Goal: Transaction & Acquisition: Purchase product/service

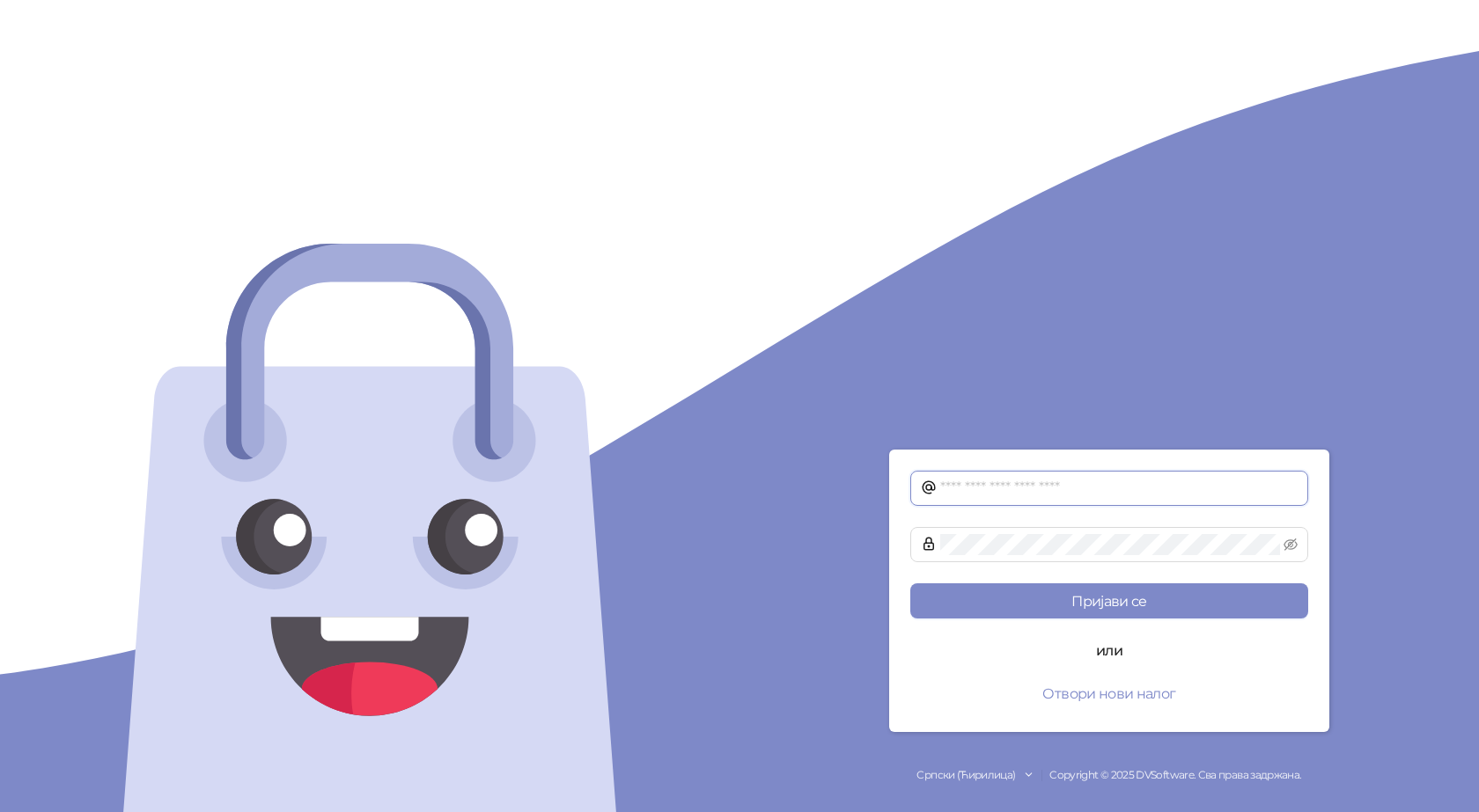
type input "**********"
click at [1082, 485] on input "**********" at bounding box center [1118, 489] width 357 height 21
click at [1082, 488] on input "**********" at bounding box center [1118, 489] width 357 height 21
click at [813, 376] on div "**********" at bounding box center [1109, 406] width 740 height 812
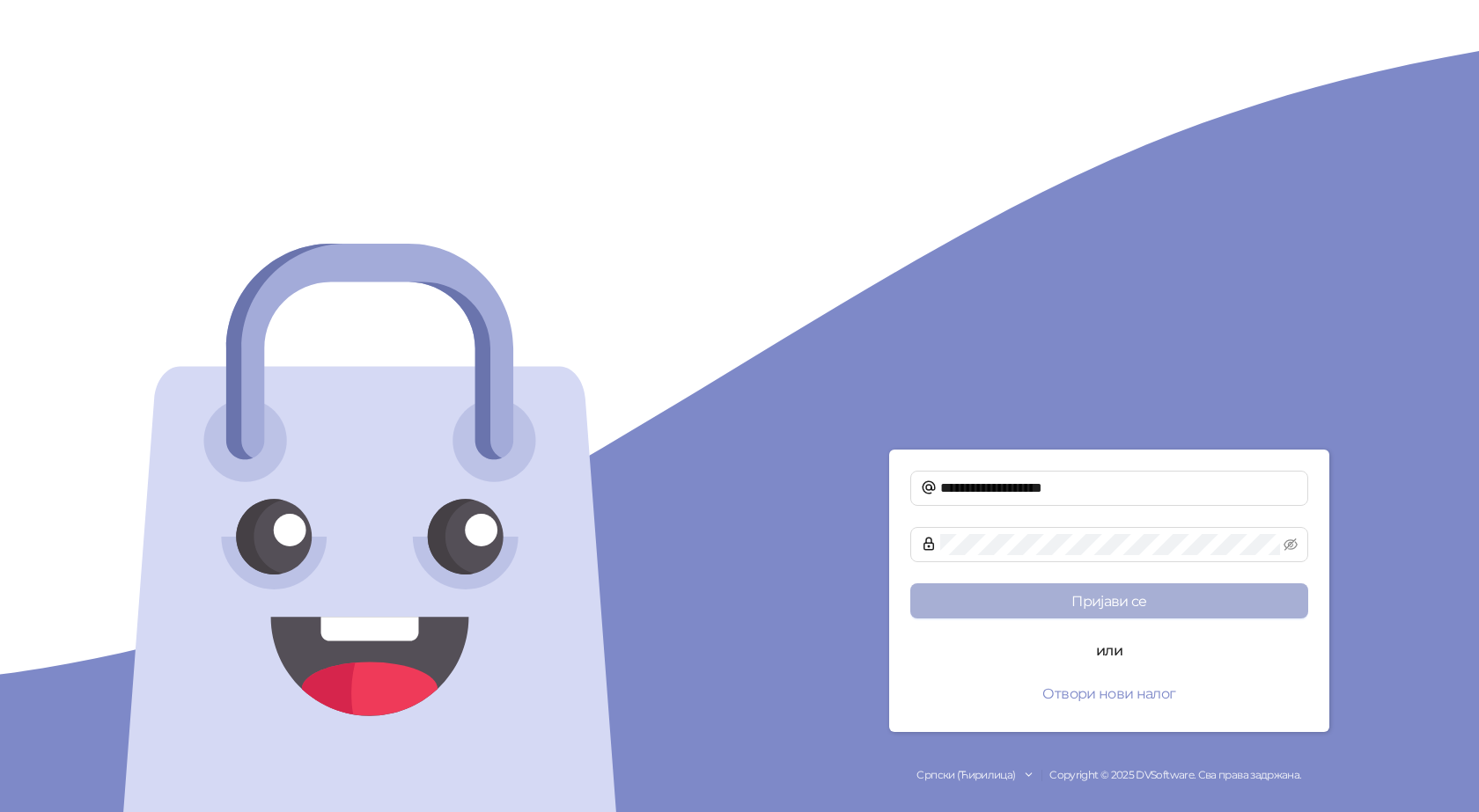
click at [1105, 595] on button "Пријави се" at bounding box center [1108, 601] width 398 height 35
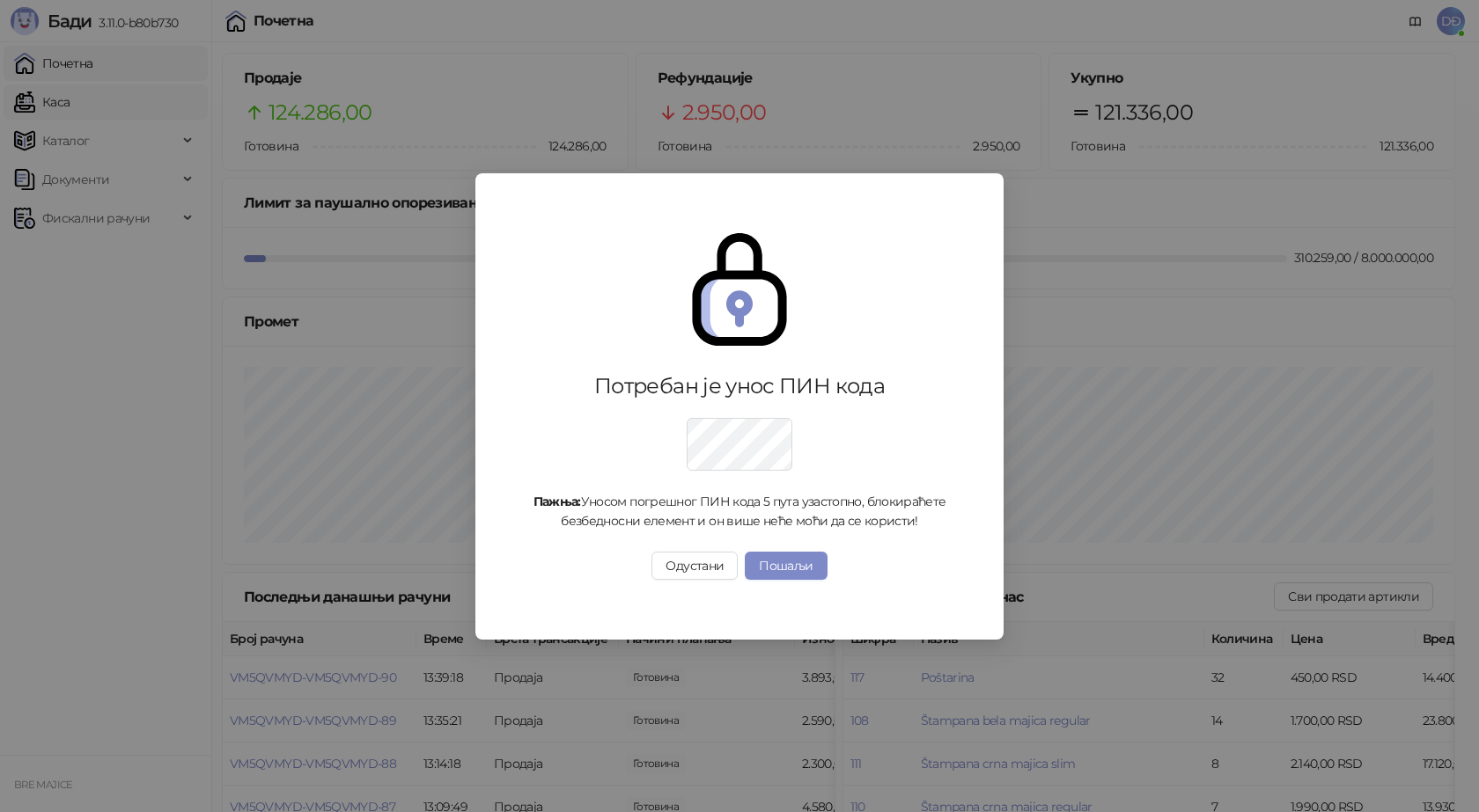
click at [93, 100] on div "Потребан је унос ПИН кода Пажња: Уносом погрешног ПИН кода 5 пута узастопно, бл…" at bounding box center [740, 406] width 1479 height 812
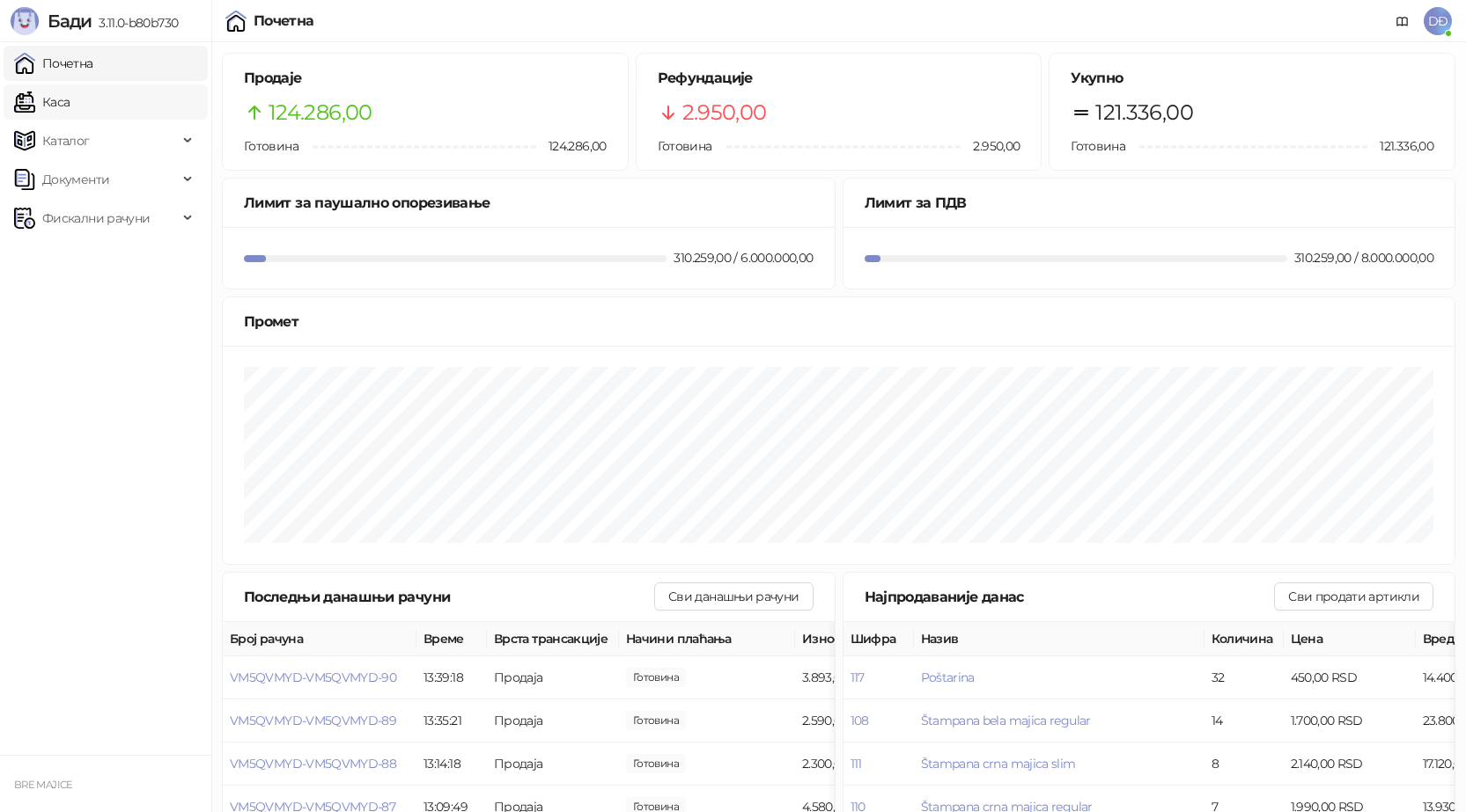
click at [70, 102] on link "Каса" at bounding box center [42, 102] width 55 height 35
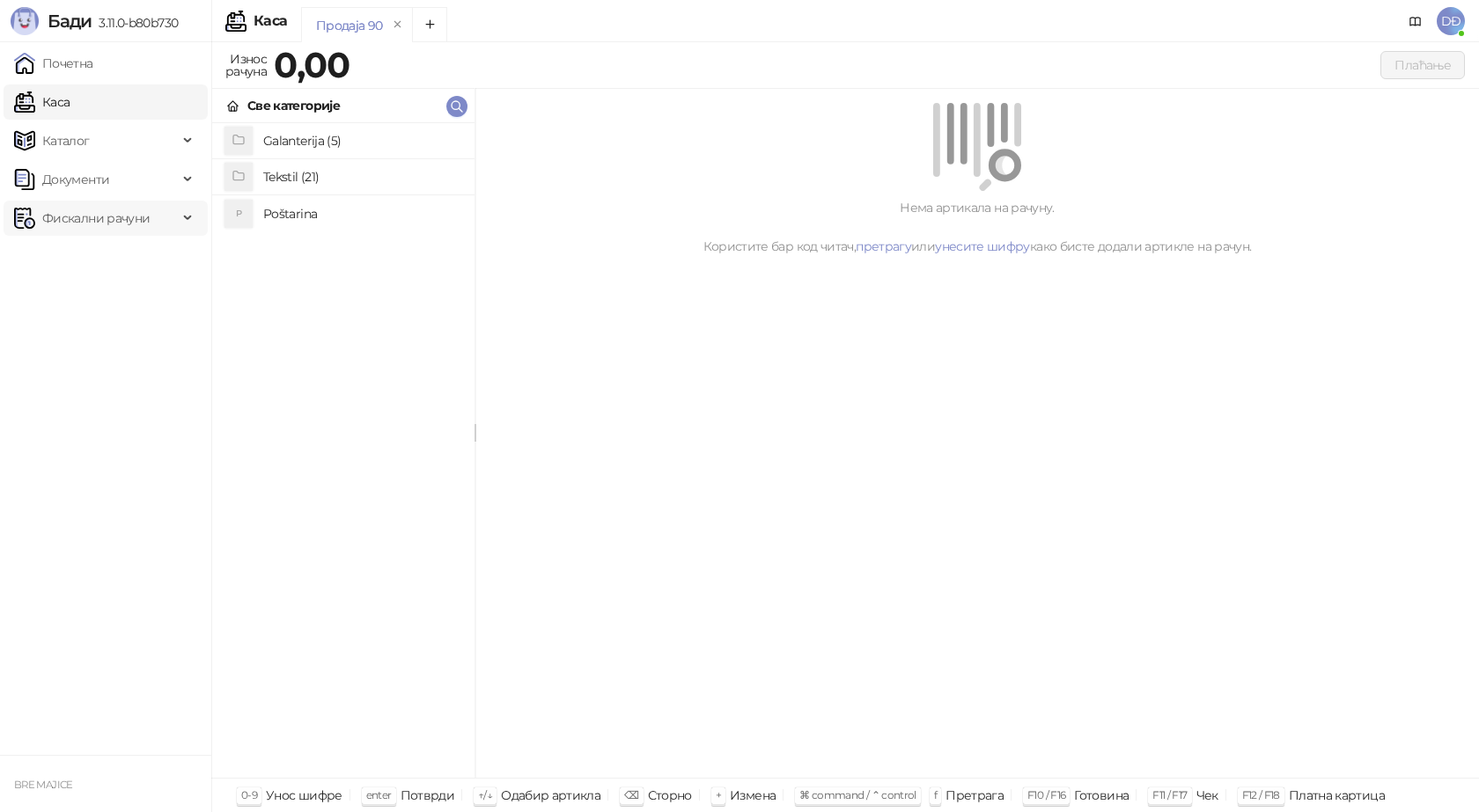
click at [147, 214] on span "Фискални рачуни" at bounding box center [96, 218] width 107 height 35
click at [135, 257] on link "Издати рачуни" at bounding box center [80, 256] width 118 height 35
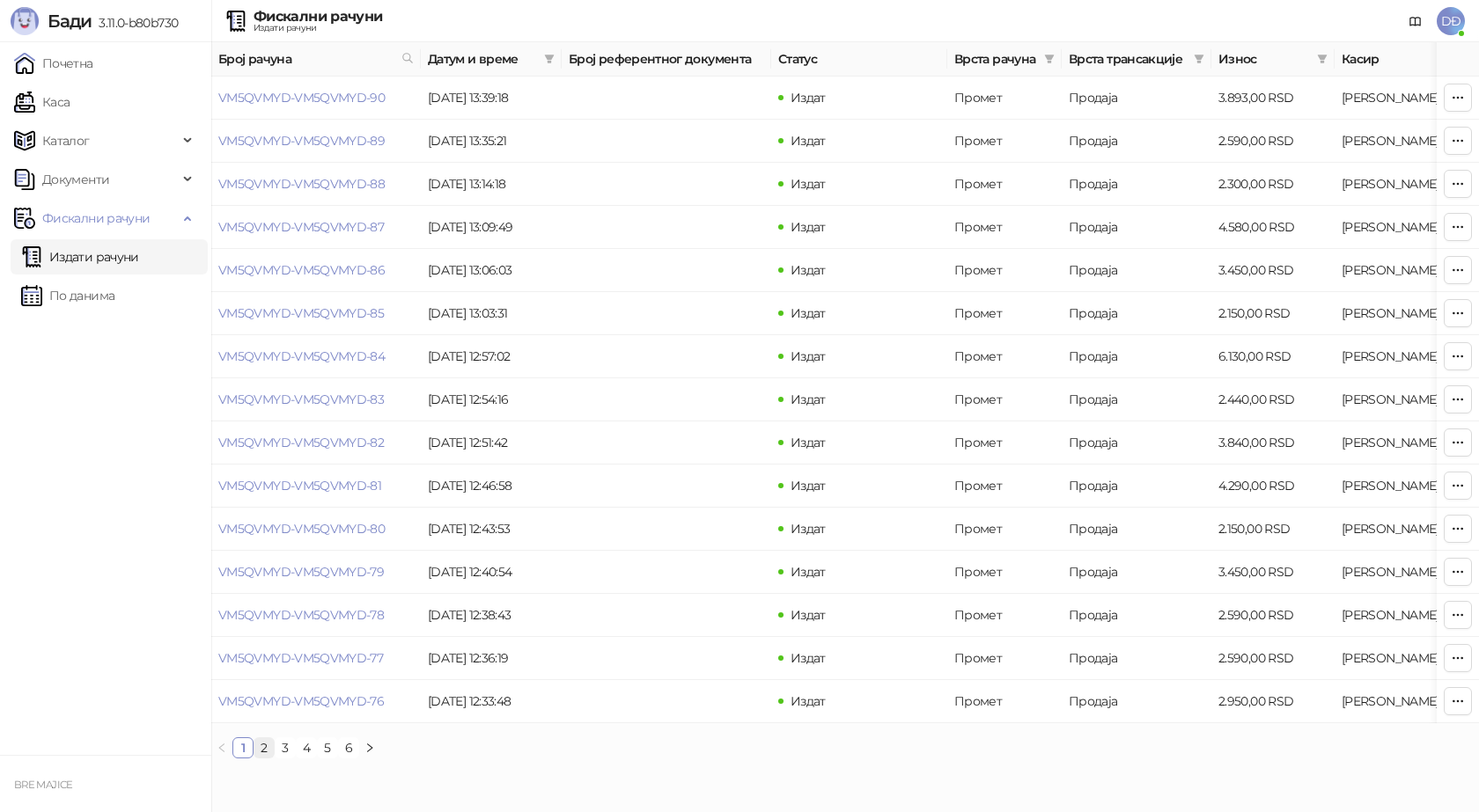
click at [264, 758] on link "2" at bounding box center [264, 748] width 19 height 19
click at [344, 314] on link "VM5QVMYD-VM5QVMYD-70" at bounding box center [301, 314] width 166 height 15
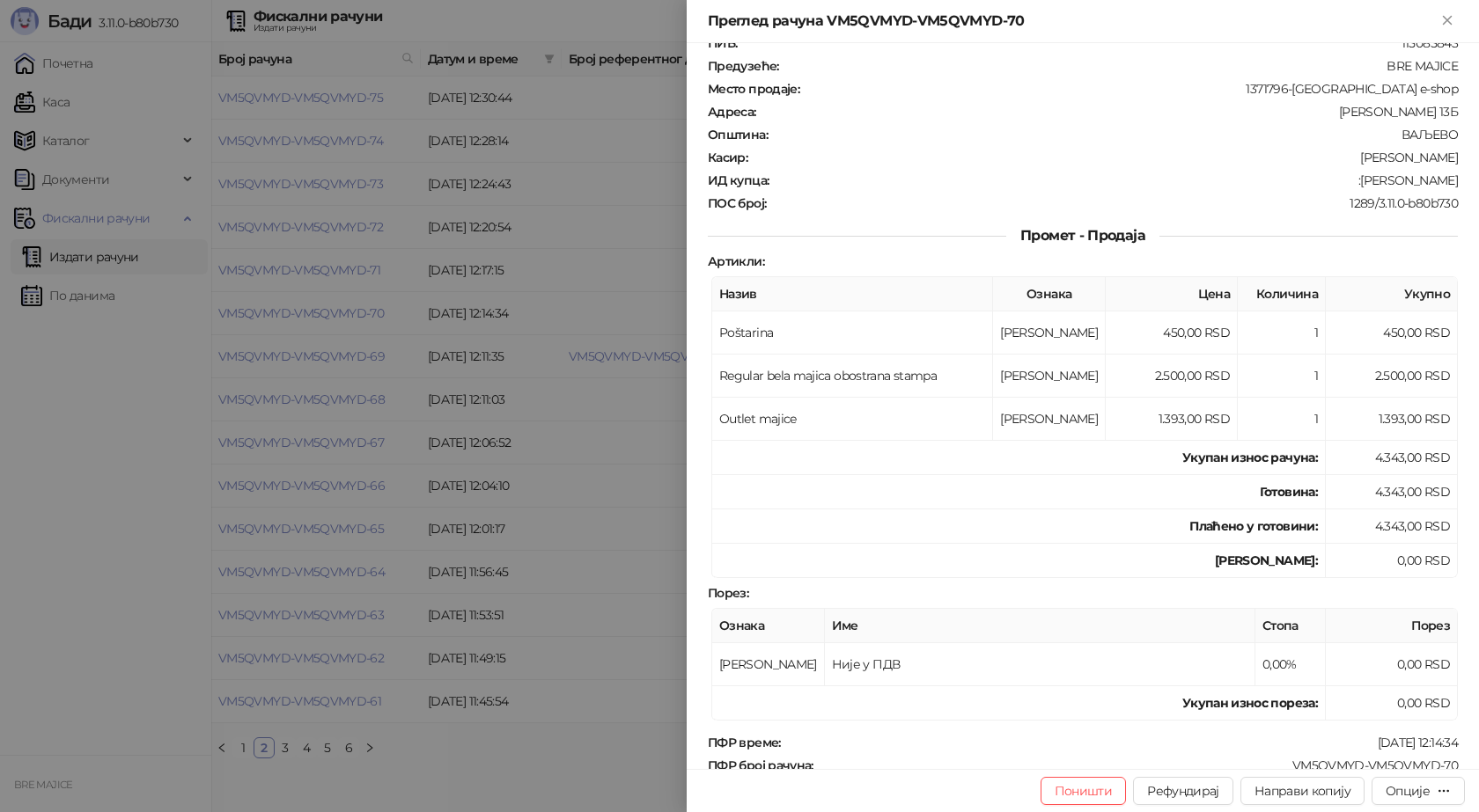
scroll to position [88, 0]
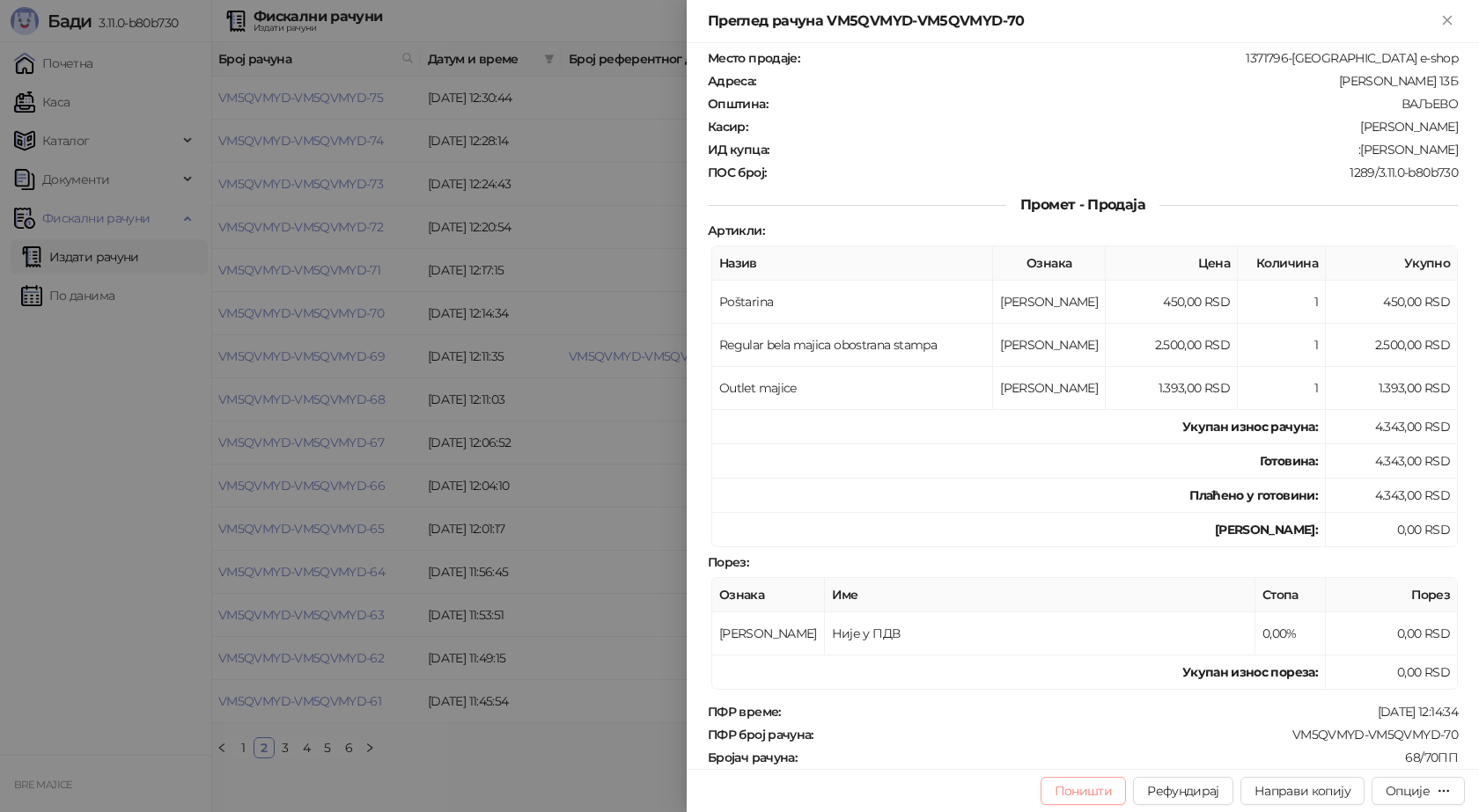
click at [1103, 794] on button "Поништи" at bounding box center [1083, 791] width 86 height 28
type input "**********"
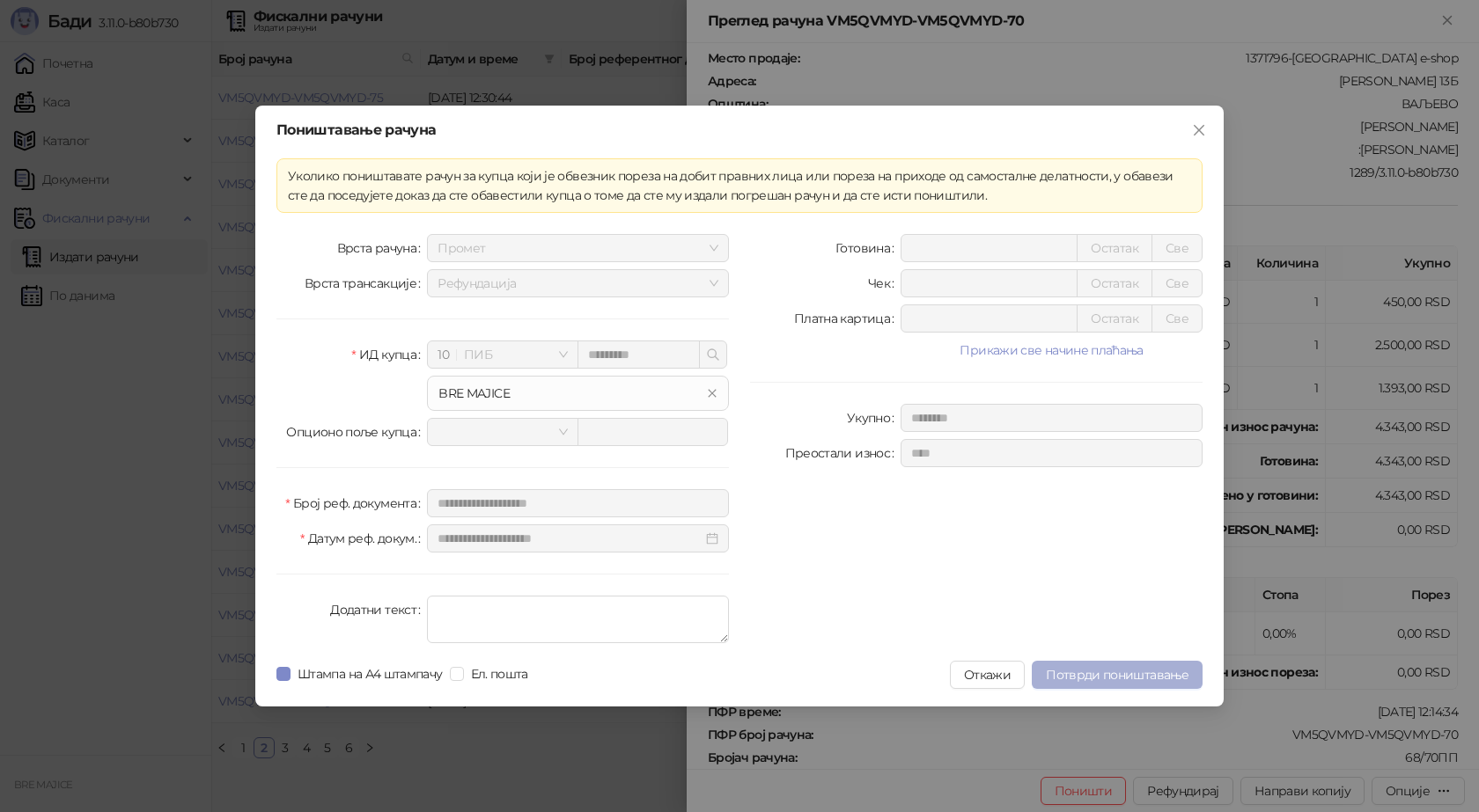
click at [1112, 685] on button "Потврди поништавање" at bounding box center [1117, 675] width 170 height 28
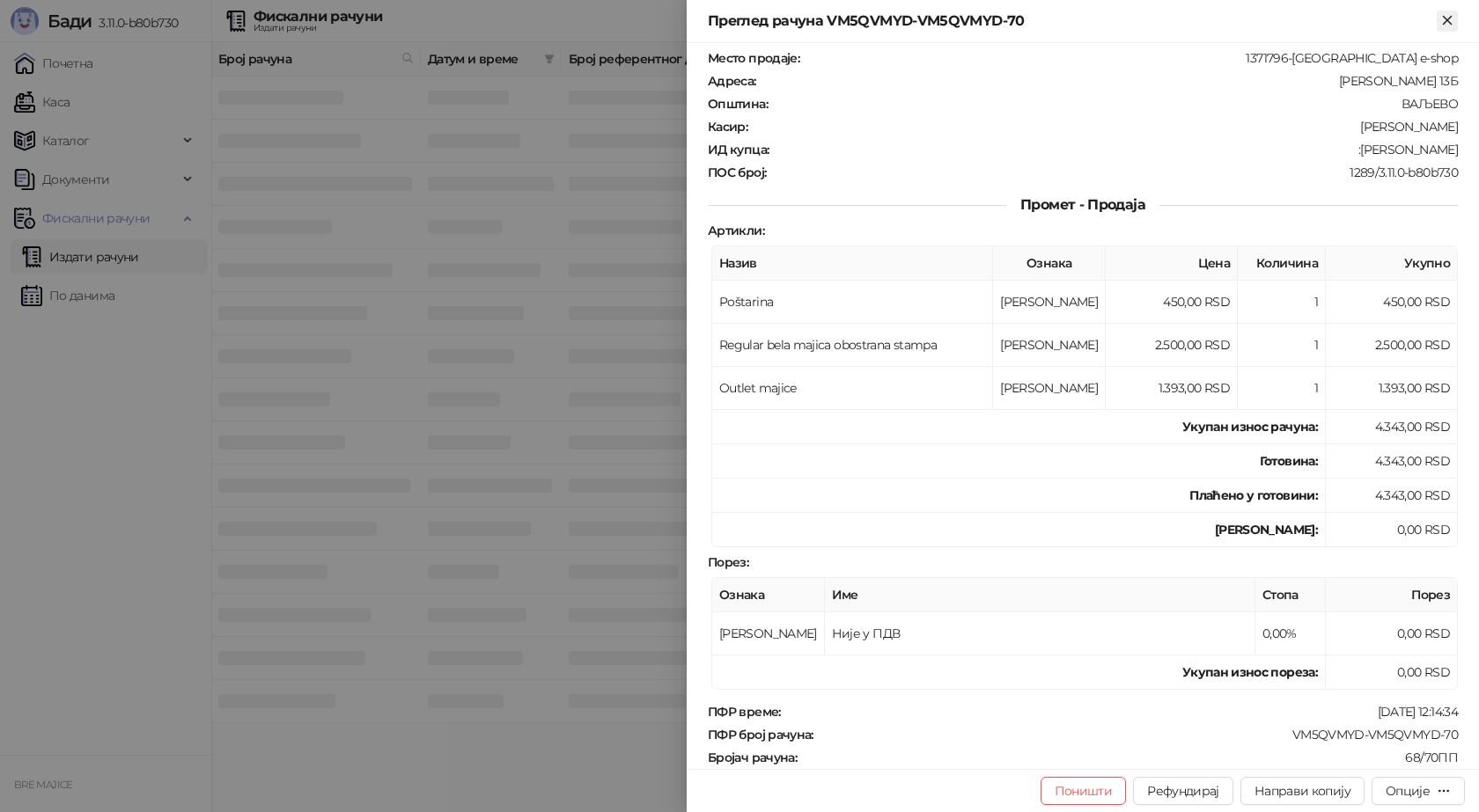
click at [1445, 20] on icon "Close" at bounding box center [1447, 20] width 15 height 15
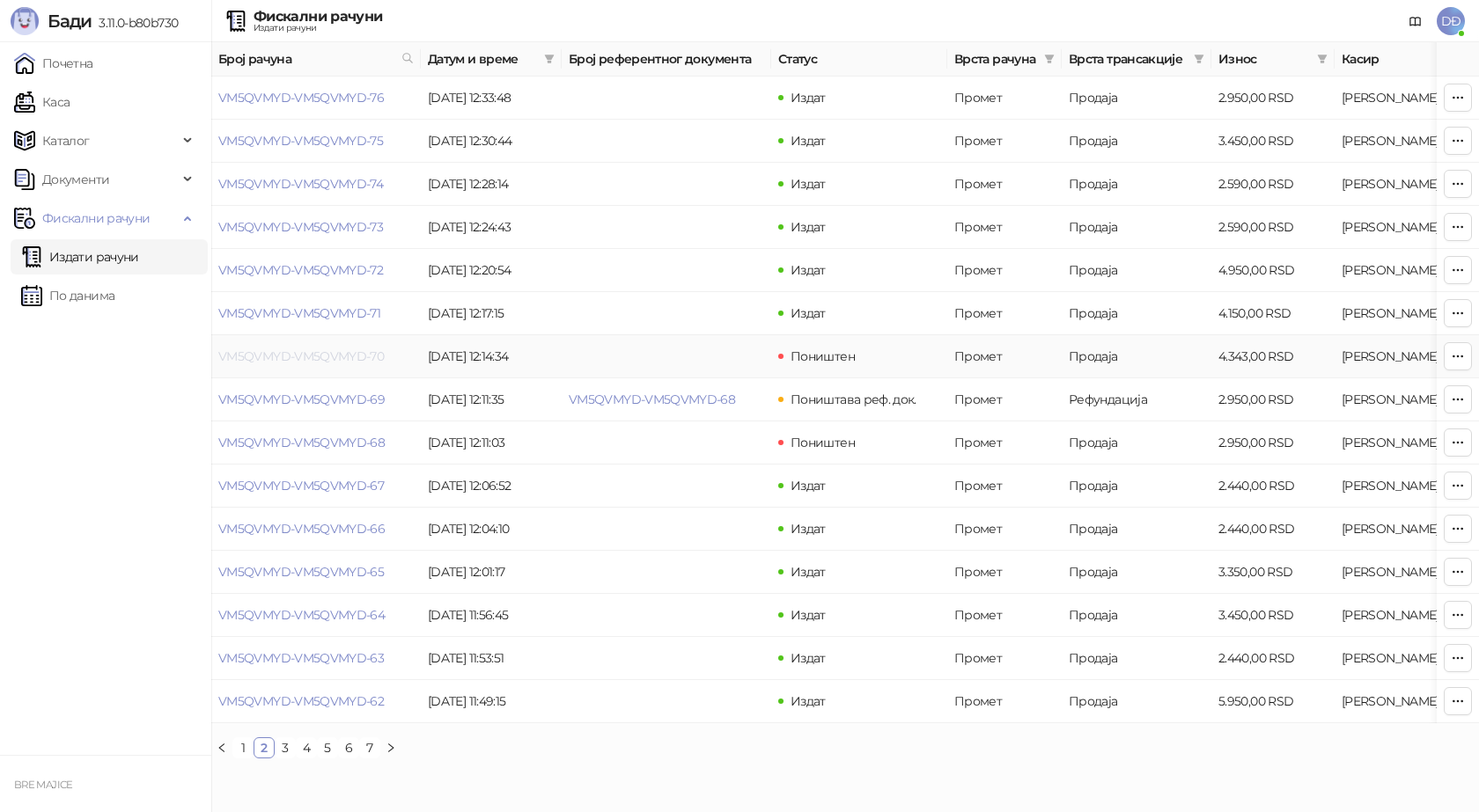
click at [365, 358] on link "VM5QVMYD-VM5QVMYD-70" at bounding box center [301, 356] width 166 height 15
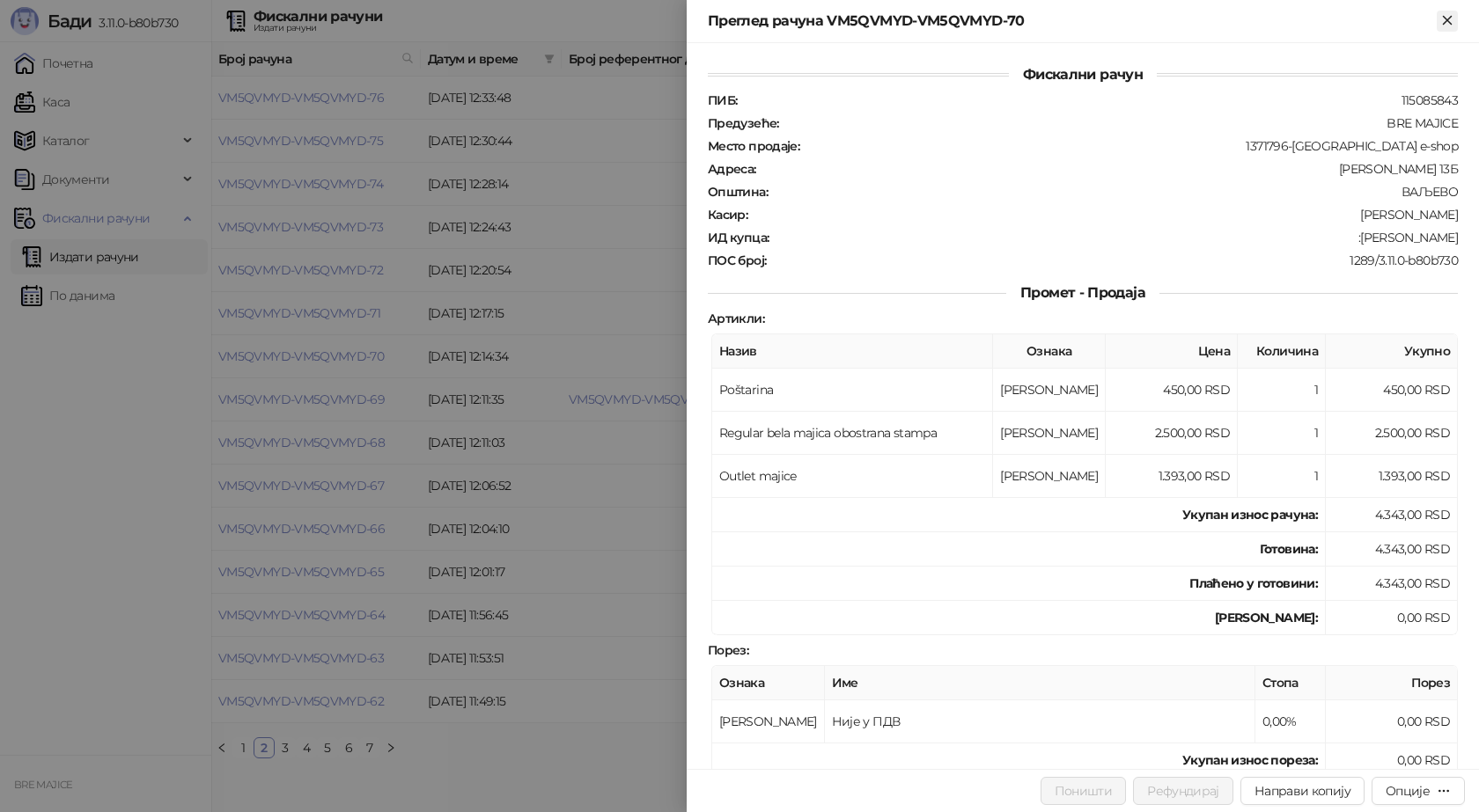
click at [1443, 17] on icon "Close" at bounding box center [1447, 19] width 8 height 8
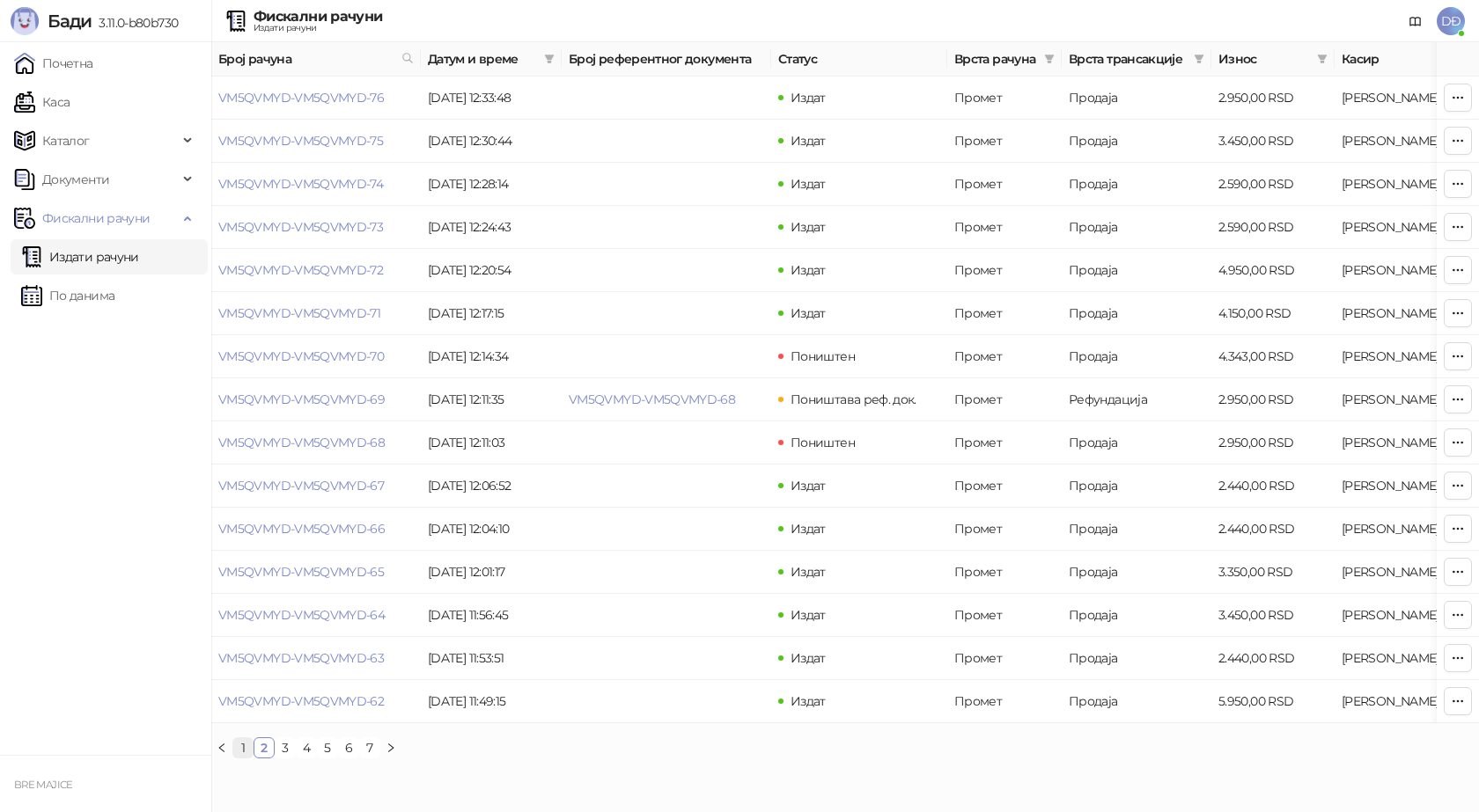
click at [245, 758] on link "1" at bounding box center [243, 748] width 19 height 19
click at [316, 96] on link "VM5QVMYD-VM5QVMYD-91" at bounding box center [300, 98] width 163 height 15
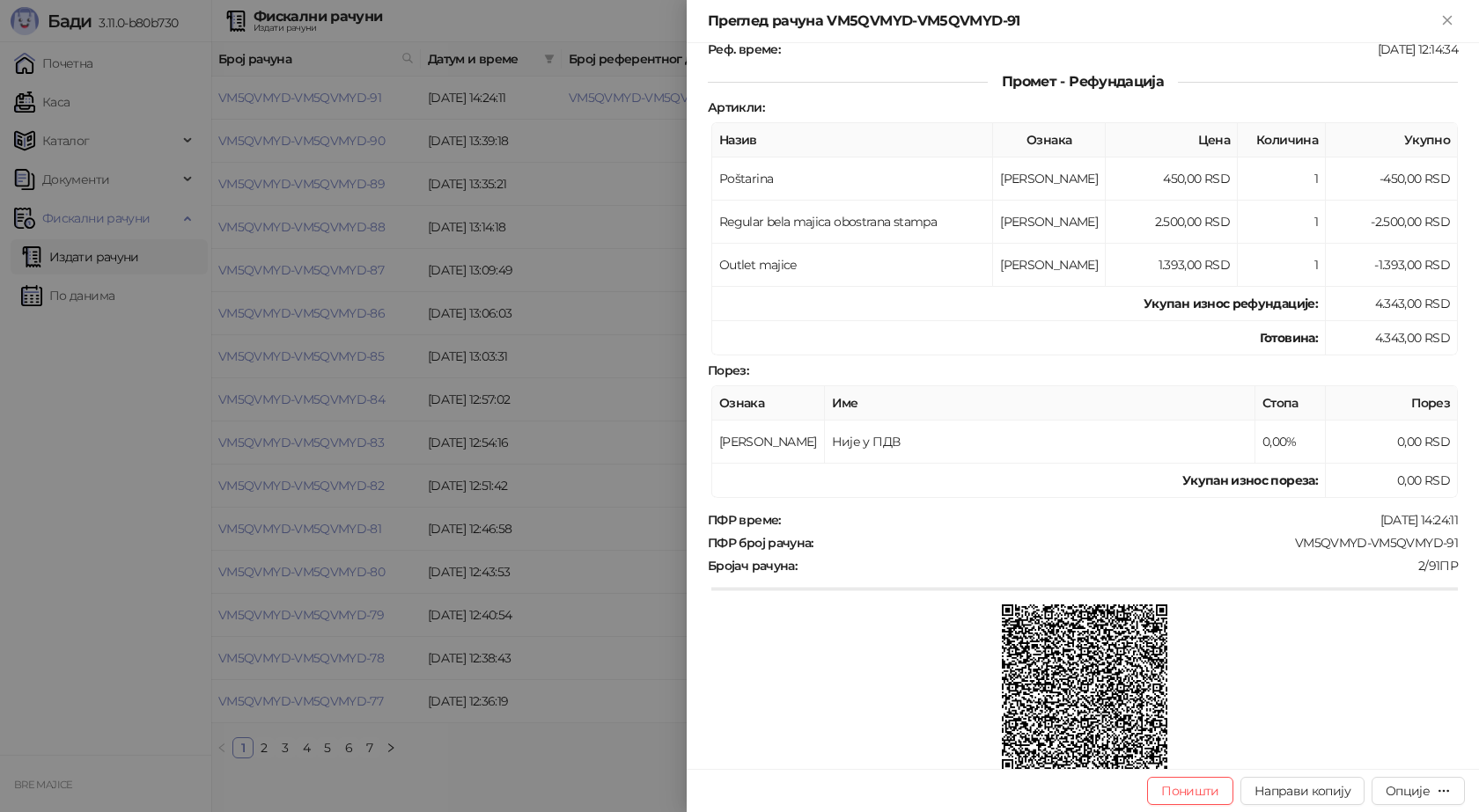
scroll to position [264, 0]
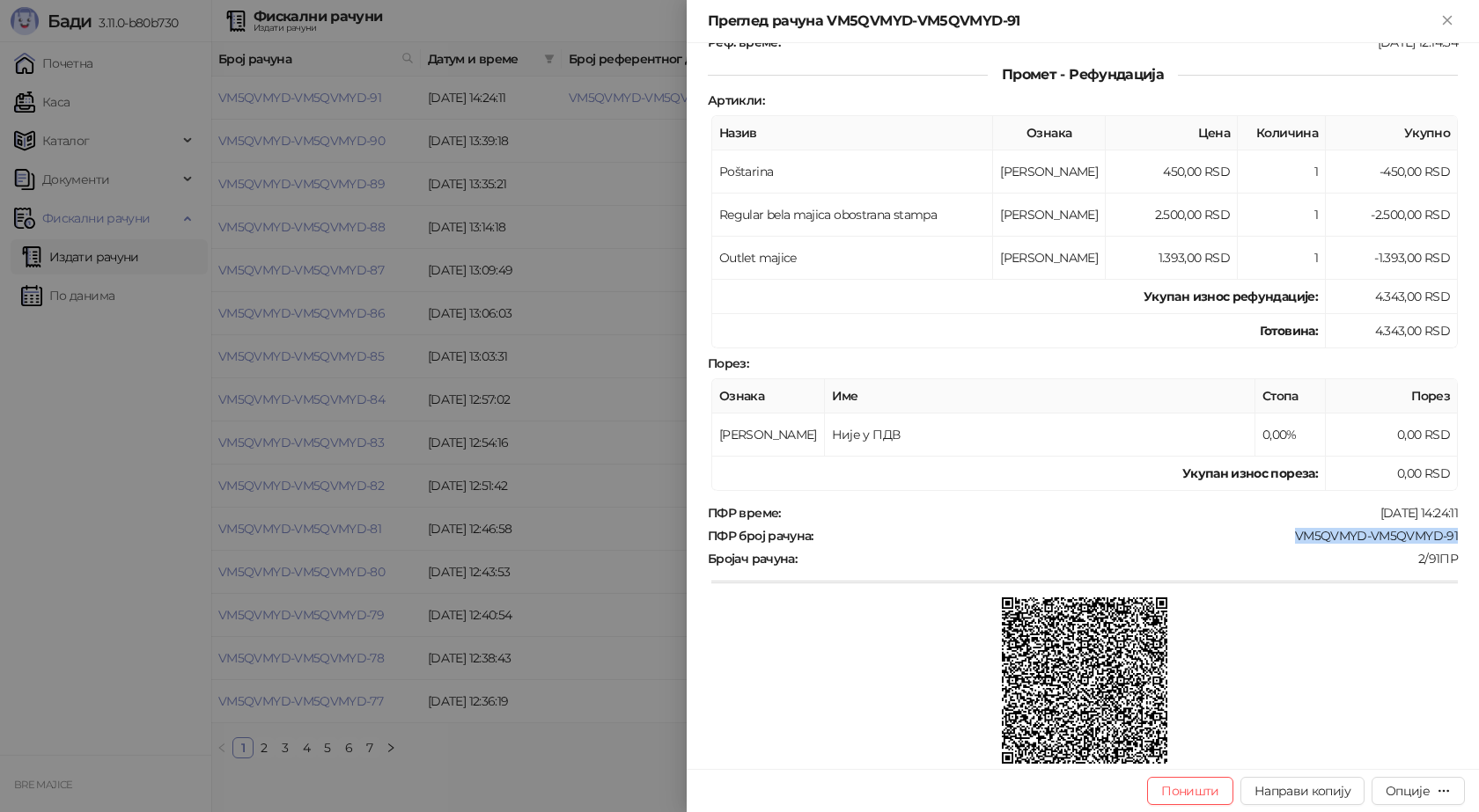
drag, startPoint x: 1447, startPoint y: 535, endPoint x: 1285, endPoint y: 535, distance: 162.0
click at [1285, 535] on div "Фискални рачун ПИБ : 115085843 Предузеће : BRE MAJICE Место продаје : 1371796-B…" at bounding box center [1082, 406] width 792 height 726
copy div "VM5QVMYD-VM5QVMYD-91"
click at [1451, 25] on icon "Close" at bounding box center [1447, 20] width 15 height 15
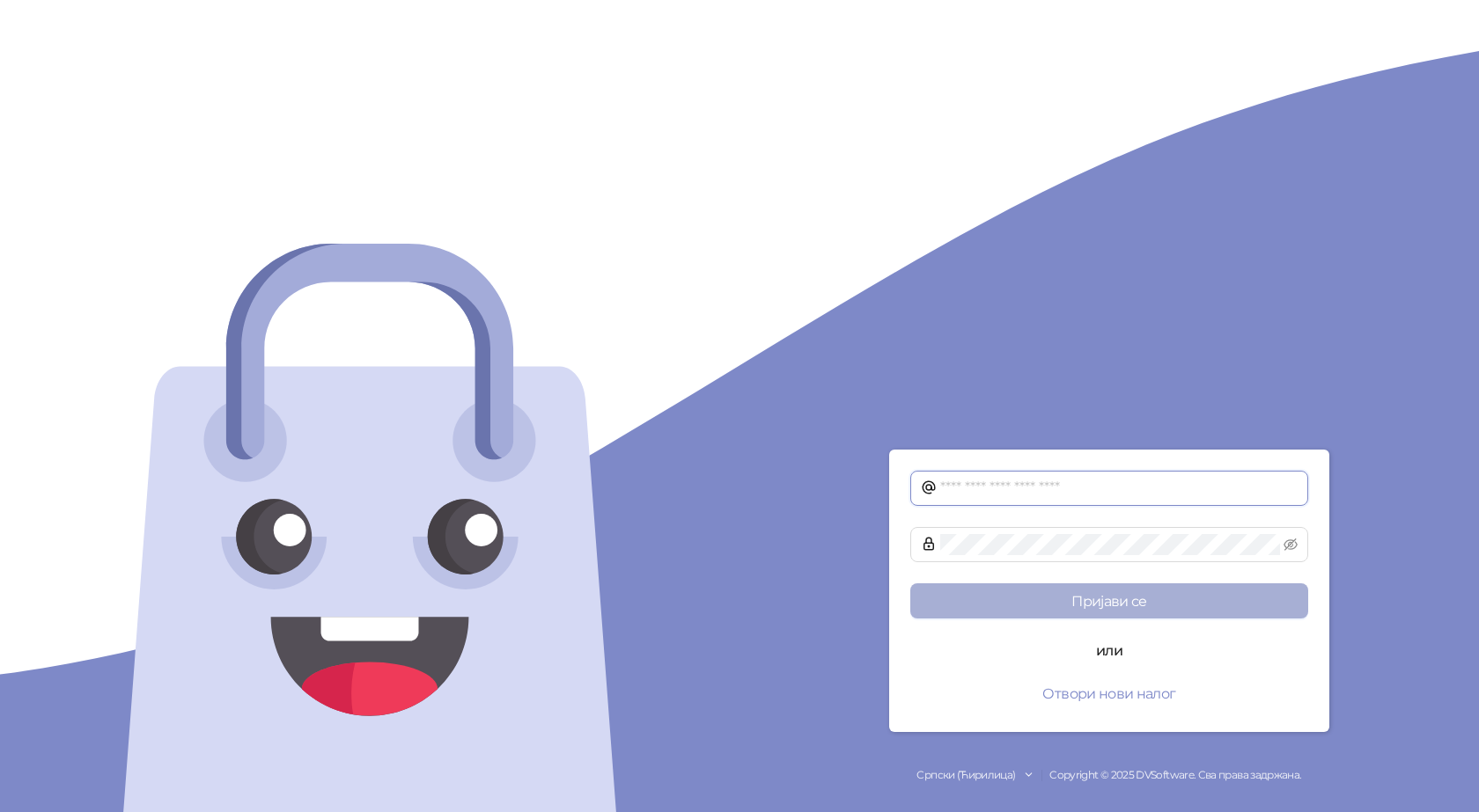
type input "**********"
click at [1094, 604] on button "Пријави се" at bounding box center [1108, 601] width 398 height 35
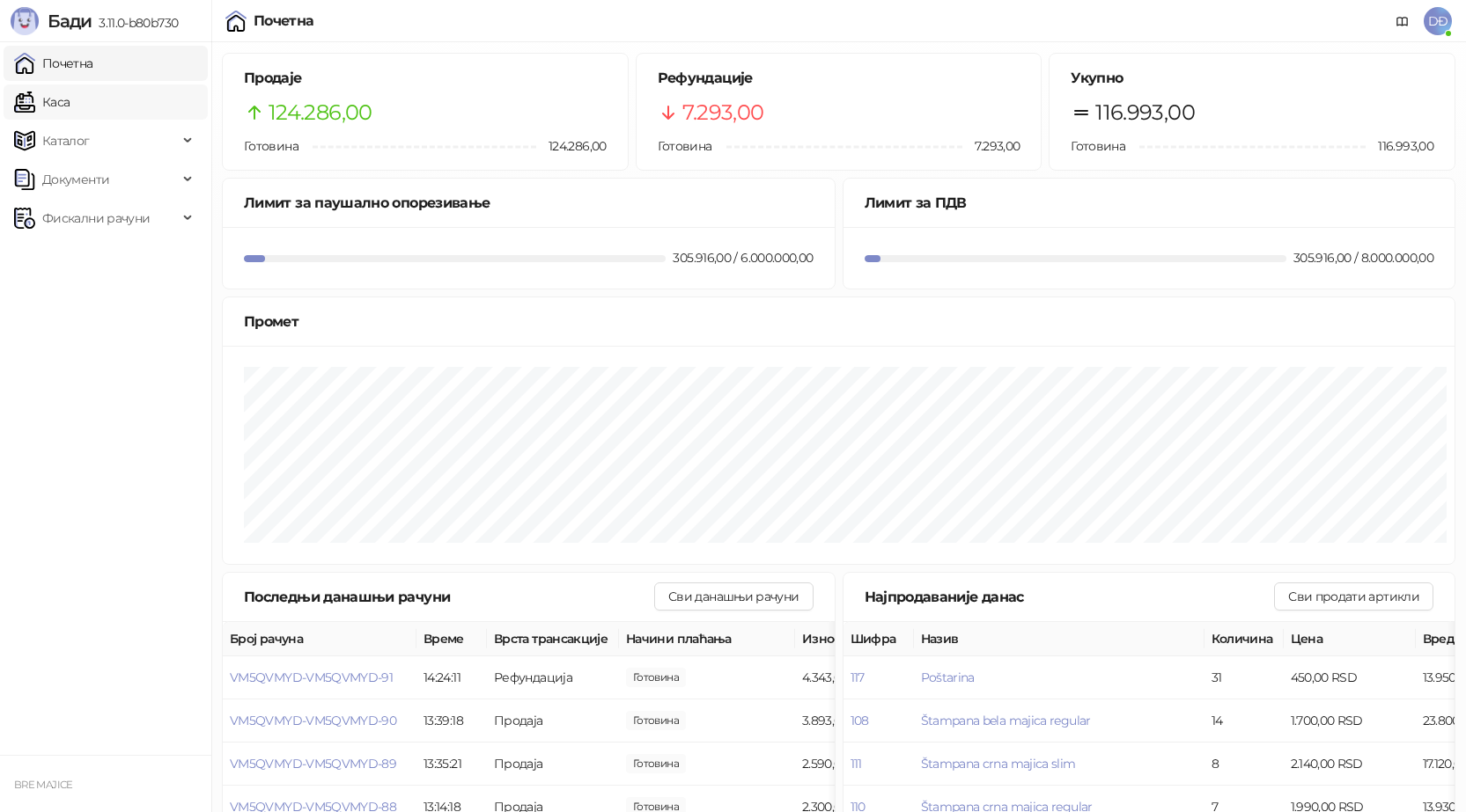
click at [70, 95] on link "Каса" at bounding box center [42, 102] width 55 height 35
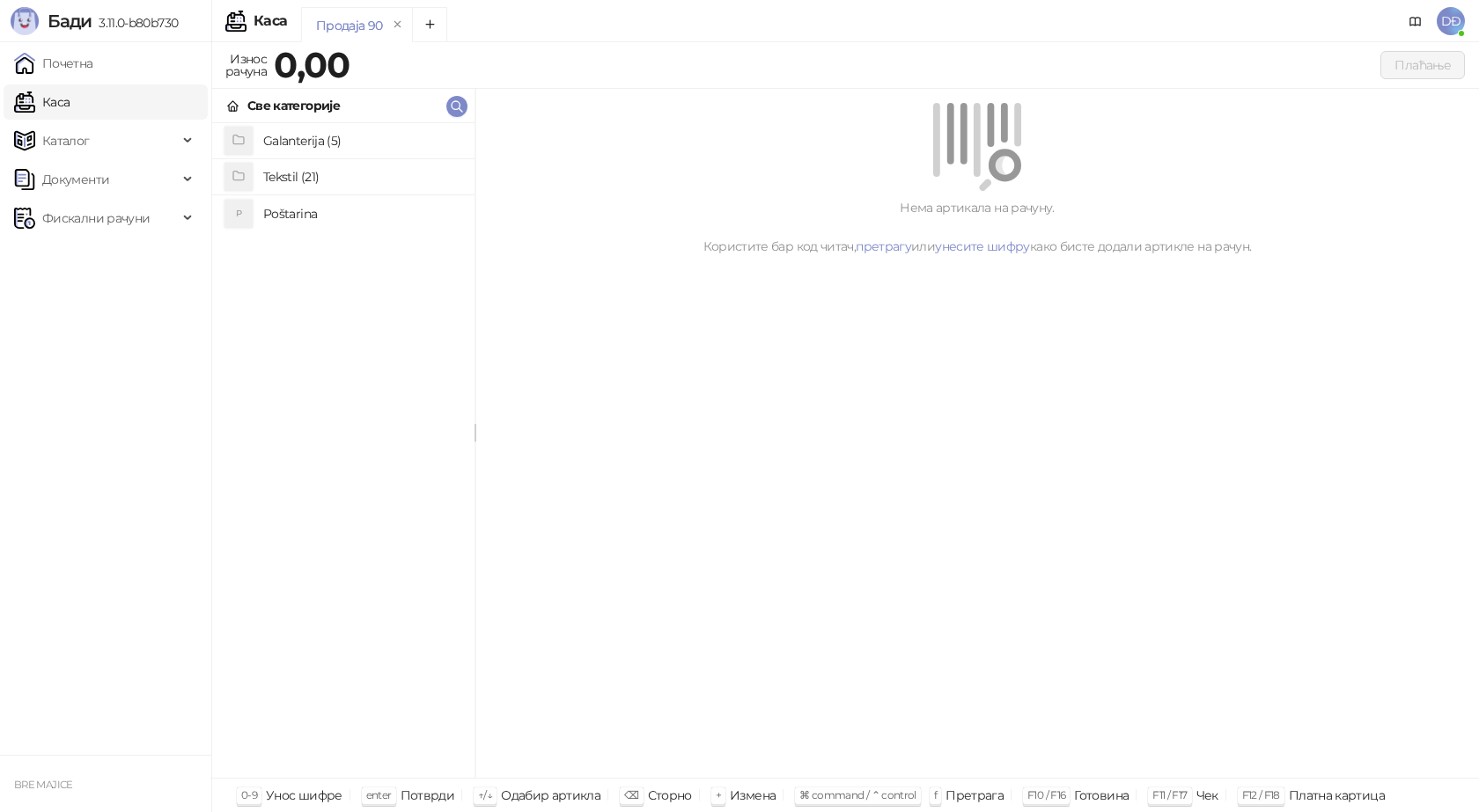
click at [292, 179] on h4 "Tekstil (21)" at bounding box center [362, 176] width 197 height 28
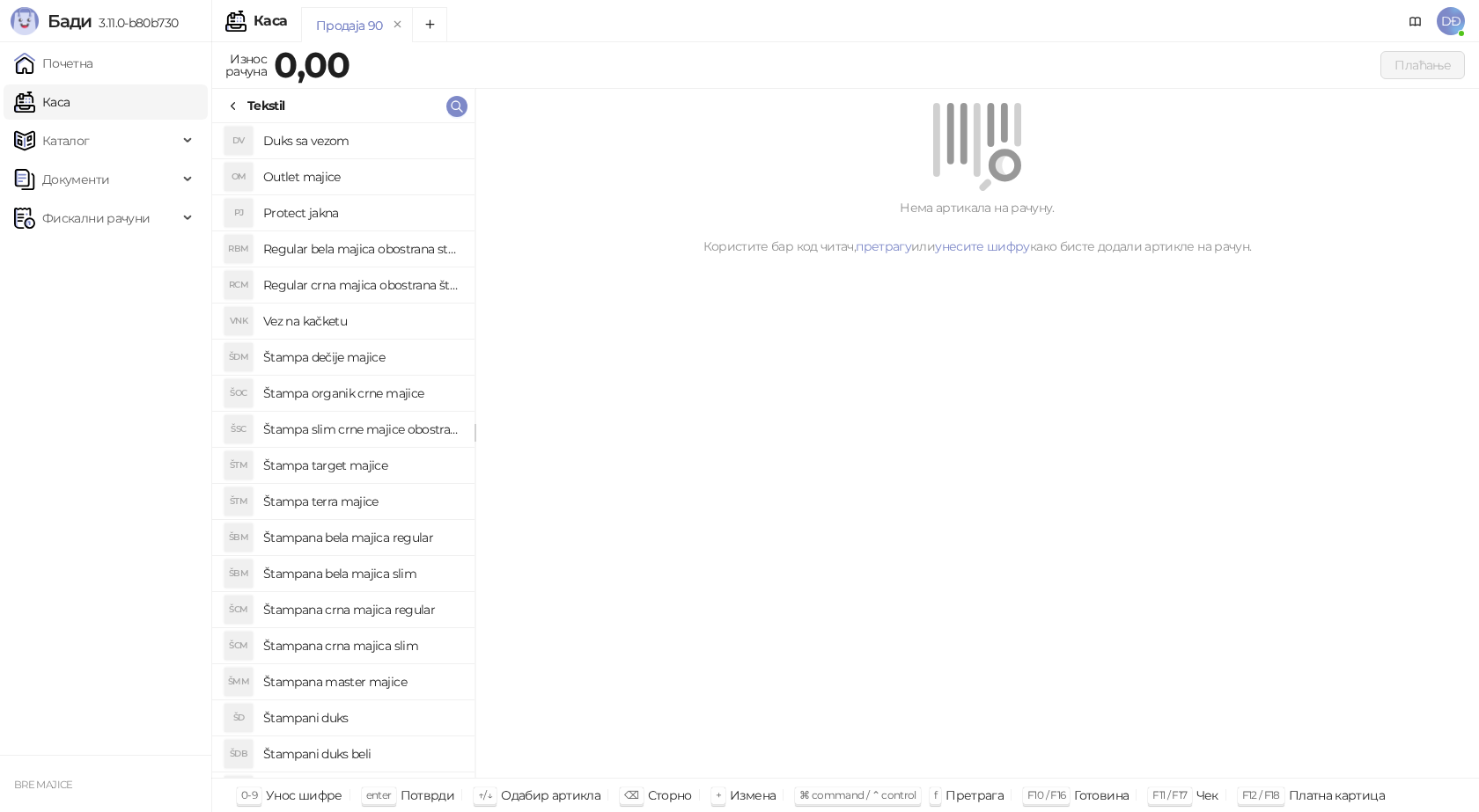
click at [377, 574] on h4 "Štampana bela majica slim" at bounding box center [362, 573] width 197 height 28
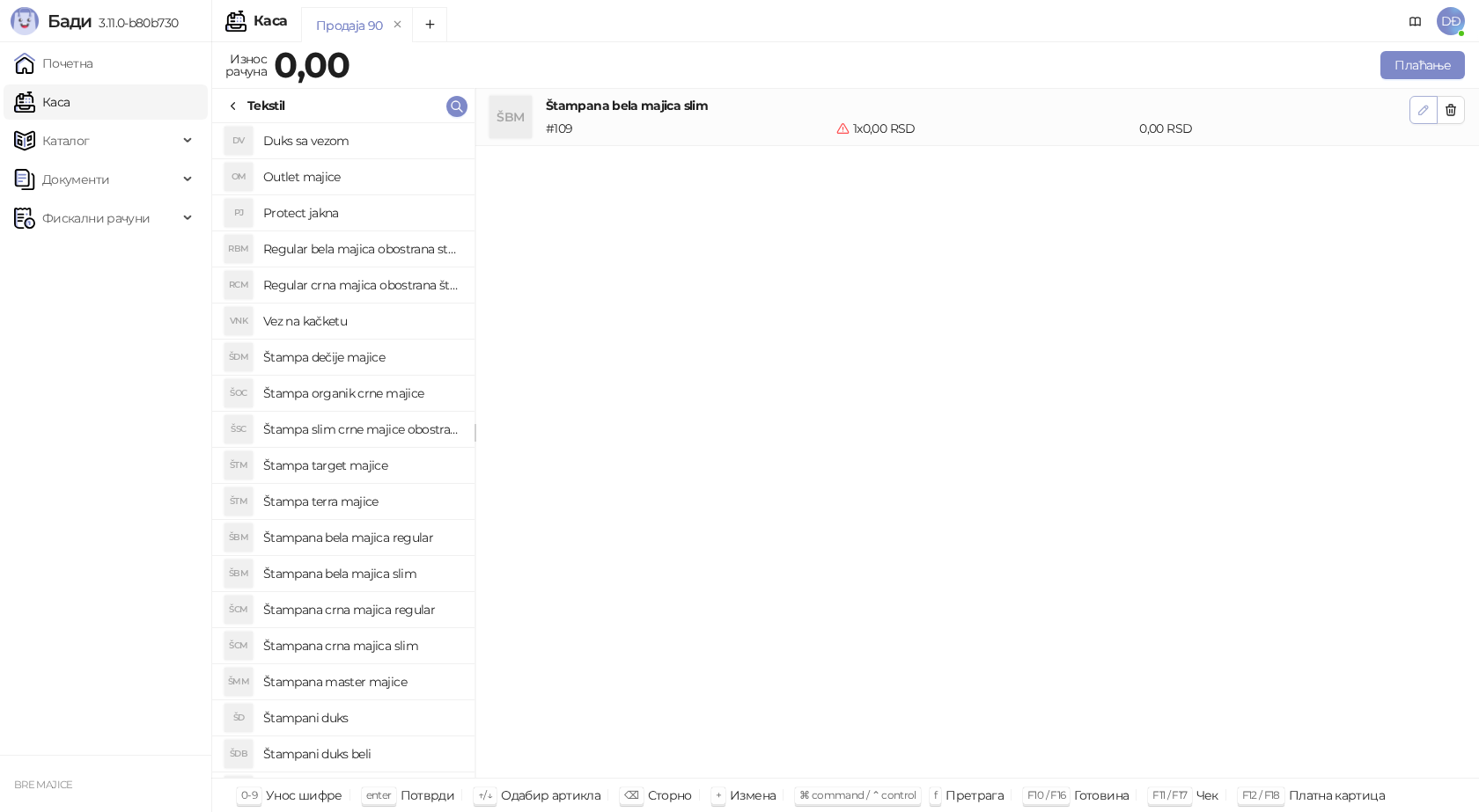
click at [1421, 111] on icon "button" at bounding box center [1423, 109] width 9 height 9
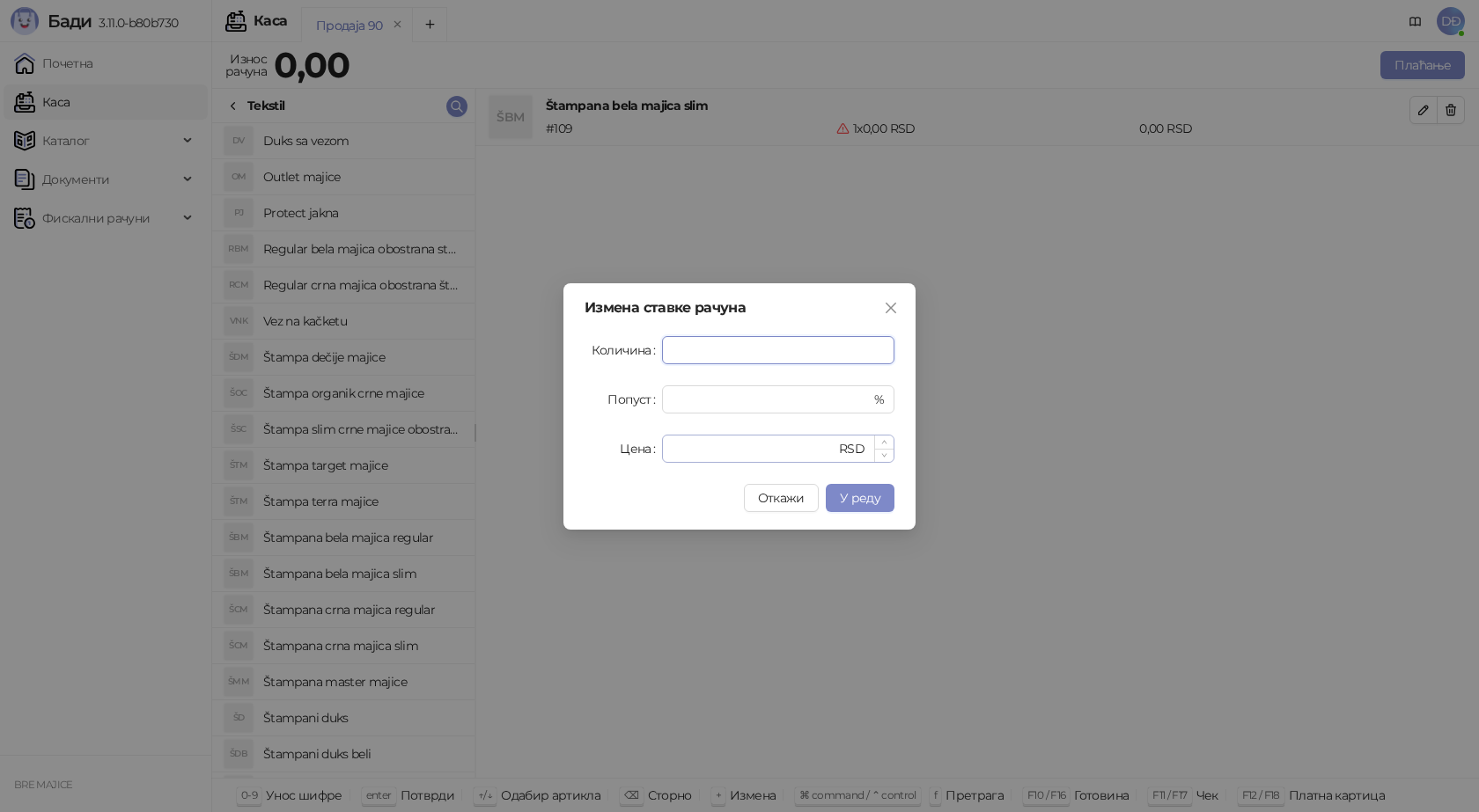
type input "*"
drag, startPoint x: 689, startPoint y: 446, endPoint x: 609, endPoint y: 444, distance: 80.0
click at [630, 446] on div "Цена * RSD" at bounding box center [740, 448] width 310 height 28
type input "****"
click at [854, 502] on span "У реду" at bounding box center [860, 498] width 41 height 15
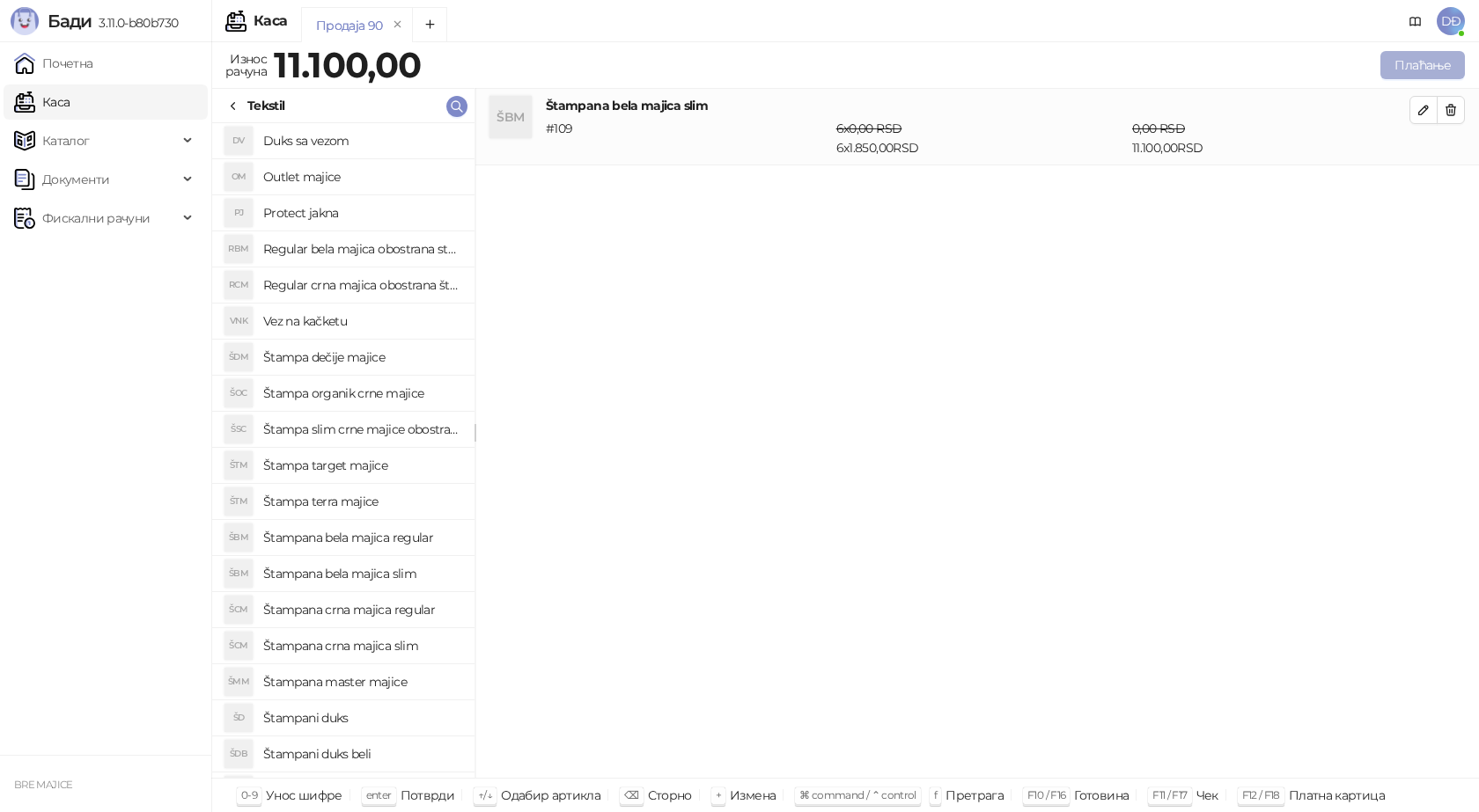
click at [1418, 63] on button "Плаћање" at bounding box center [1422, 65] width 84 height 28
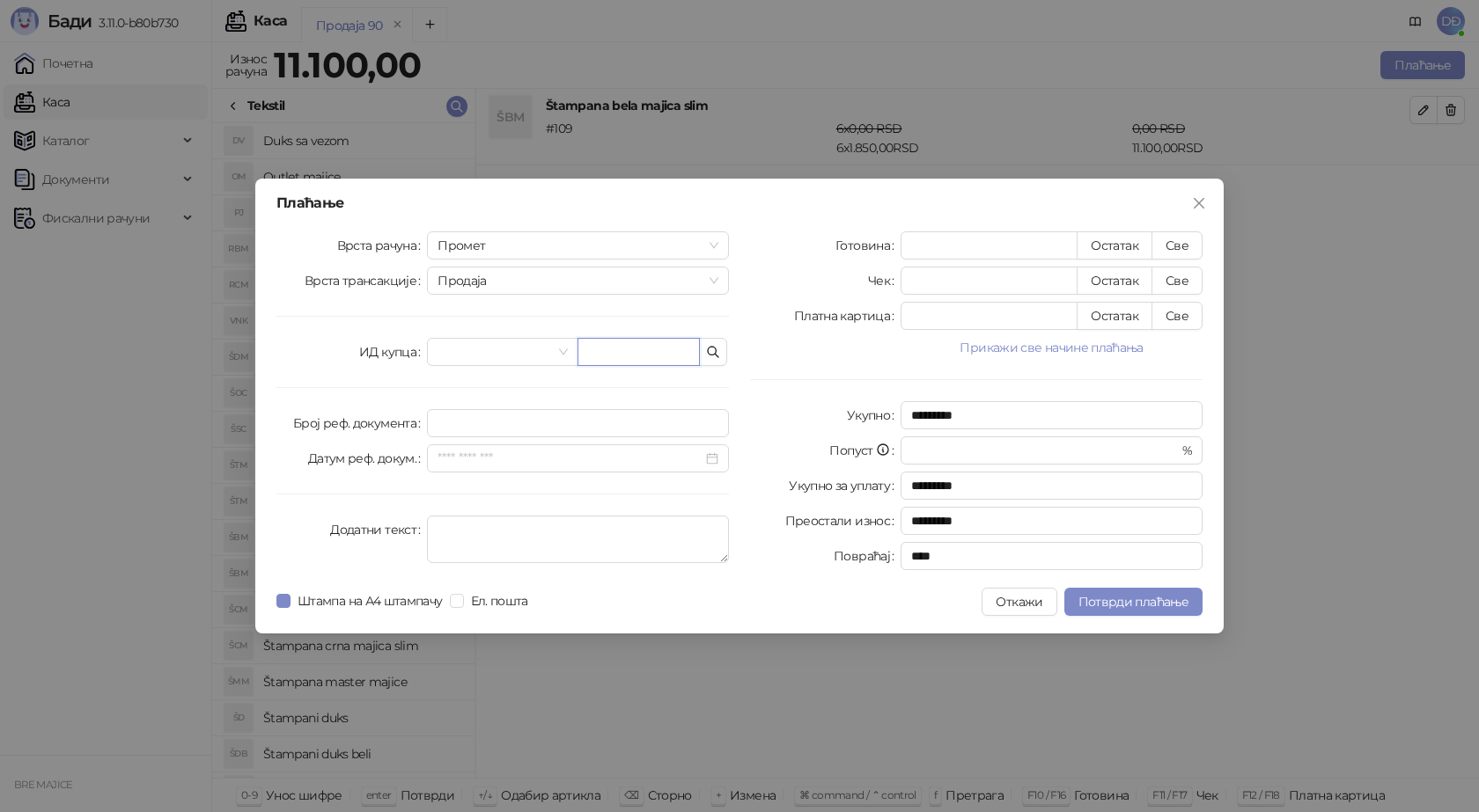
click at [598, 351] on input "text" at bounding box center [639, 351] width 122 height 28
paste input "**********"
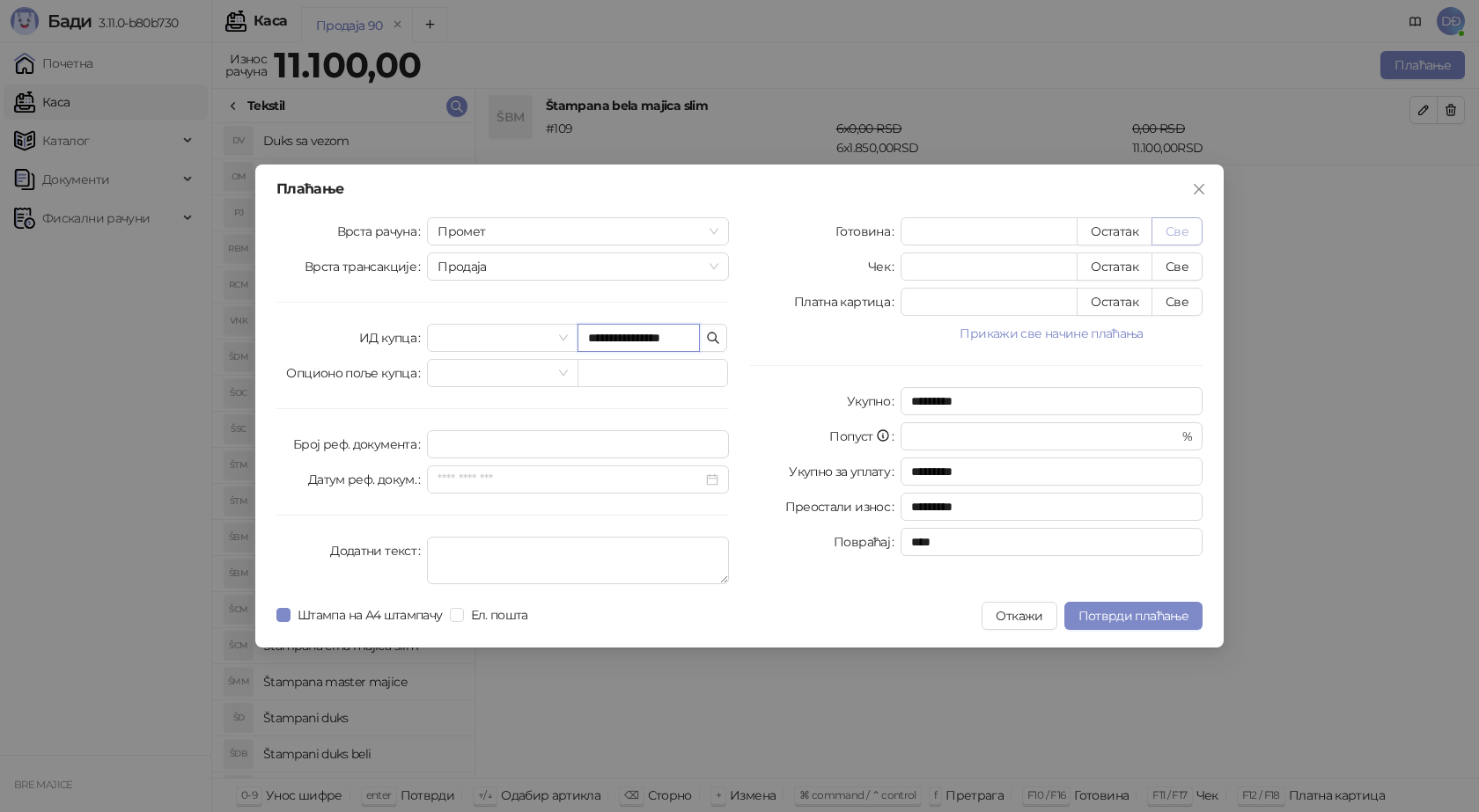
type input "**********"
click at [1182, 229] on button "Све" at bounding box center [1177, 231] width 51 height 28
type input "*****"
type input "****"
click at [1106, 611] on span "Потврди плаћање" at bounding box center [1133, 616] width 110 height 15
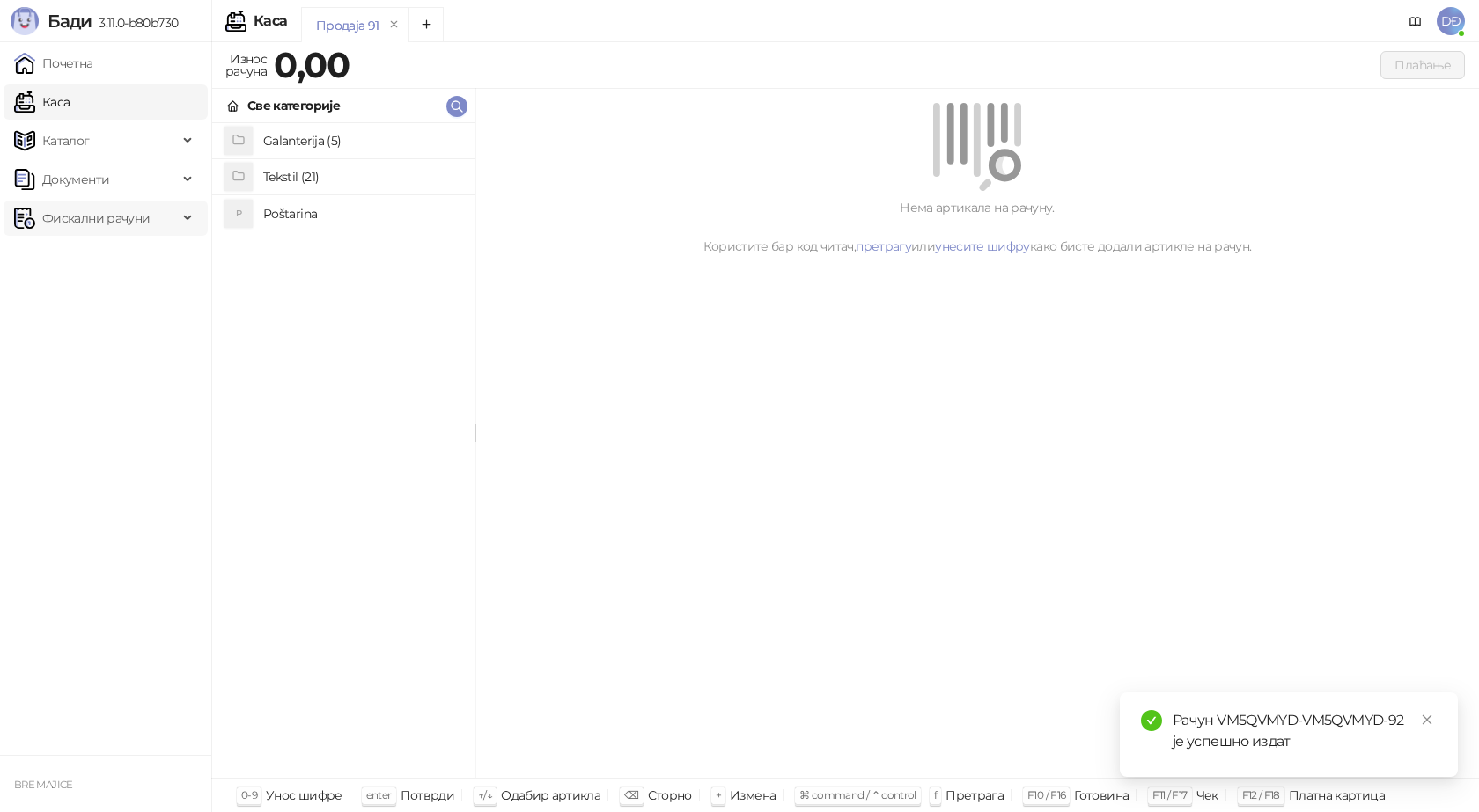
click at [111, 221] on span "Фискални рачуни" at bounding box center [96, 218] width 107 height 35
click at [102, 261] on link "Издати рачуни" at bounding box center [80, 256] width 118 height 35
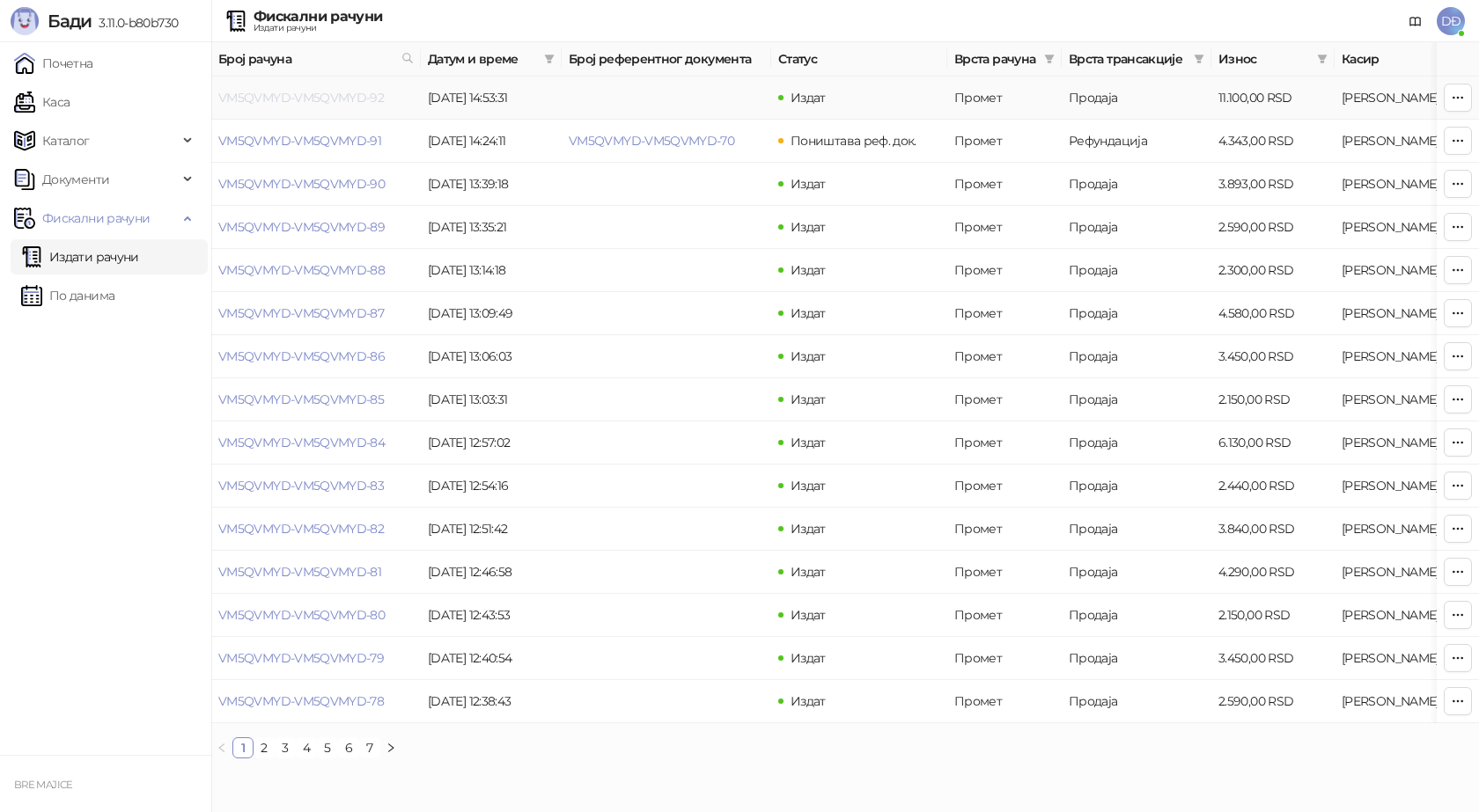
click at [311, 94] on link "VM5QVMYD-VM5QVMYD-92" at bounding box center [301, 98] width 166 height 15
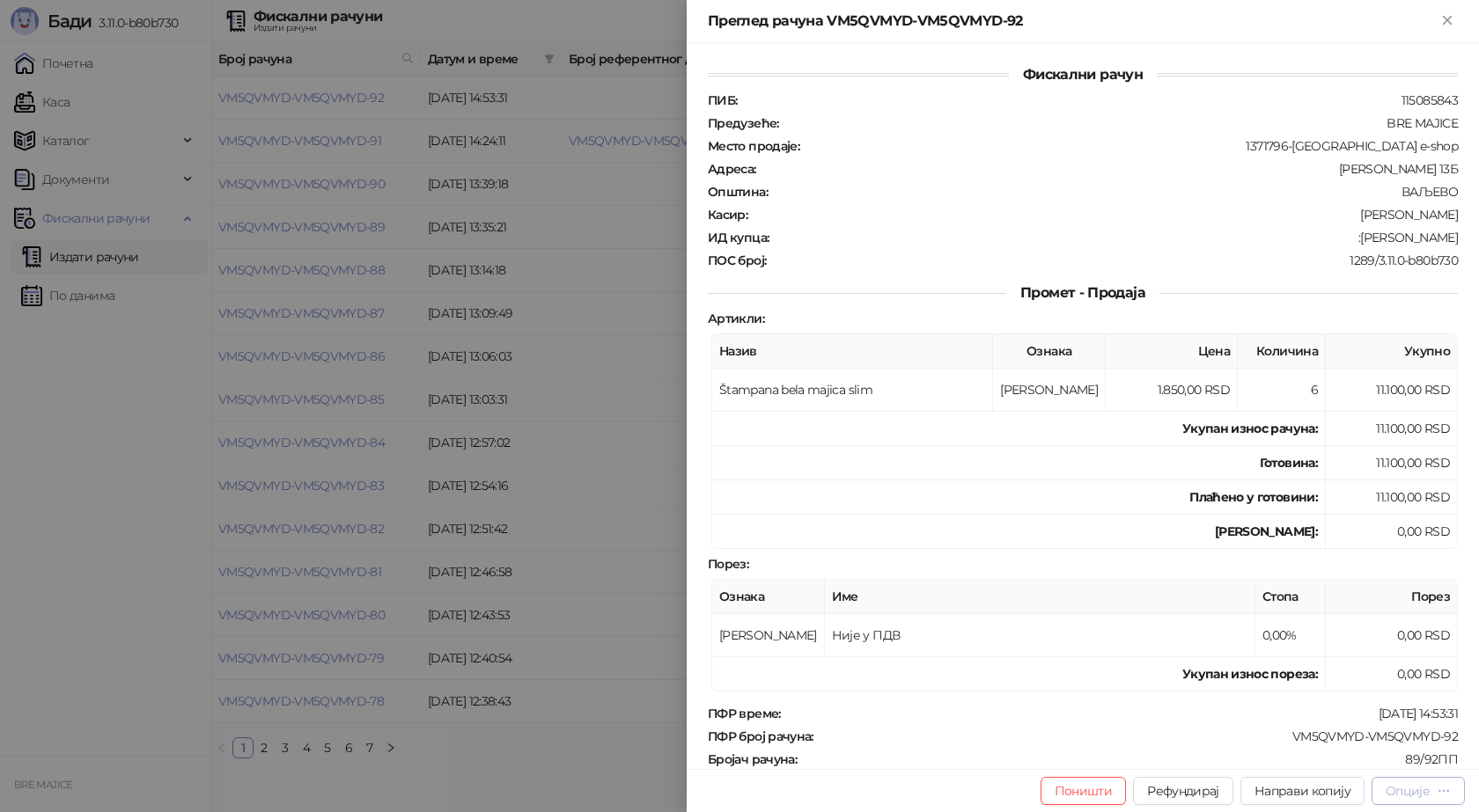
click at [1419, 792] on div "Опције" at bounding box center [1406, 791] width 44 height 15
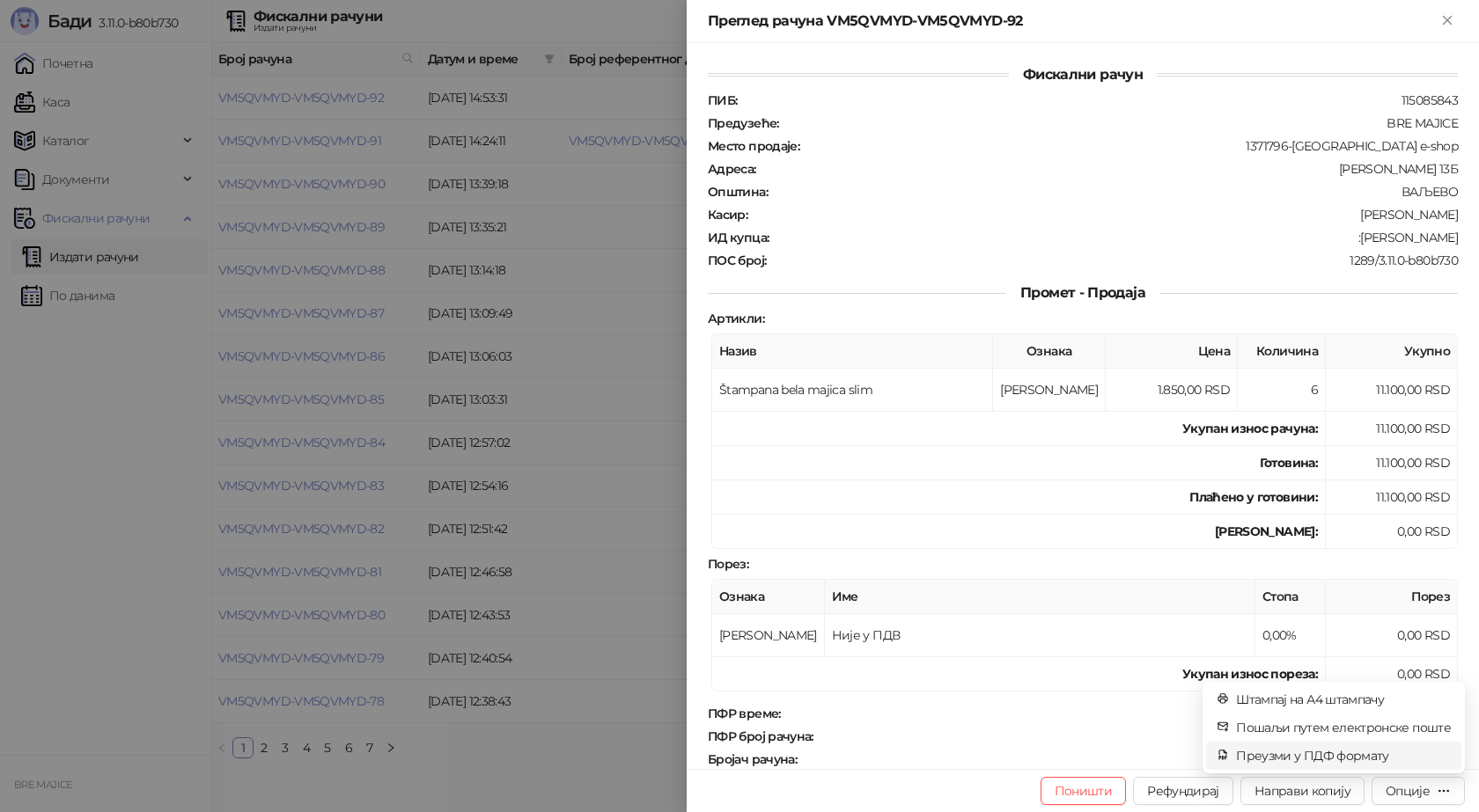
click at [1402, 760] on span "Преузми у ПДФ формату" at bounding box center [1343, 756] width 215 height 19
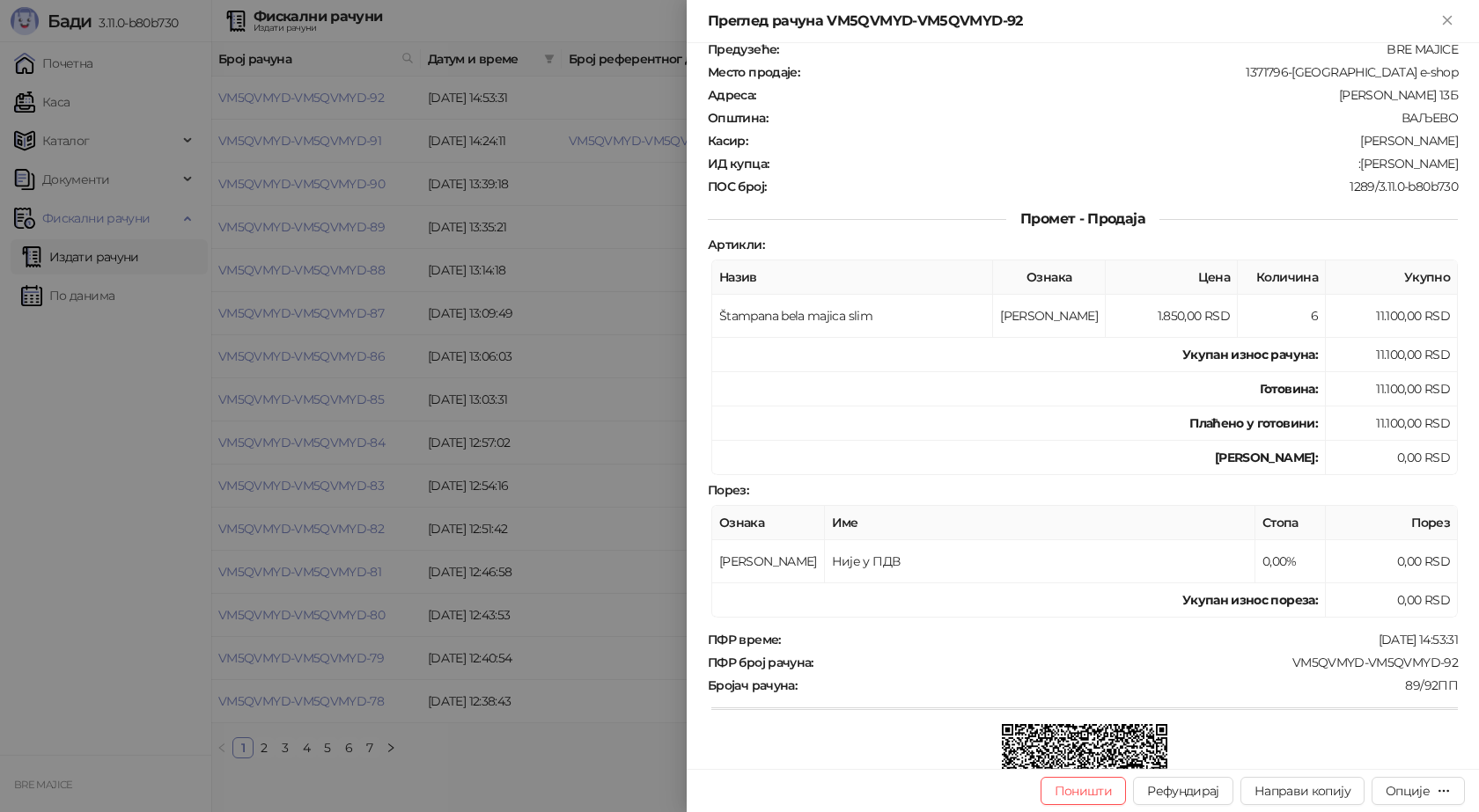
scroll to position [176, 0]
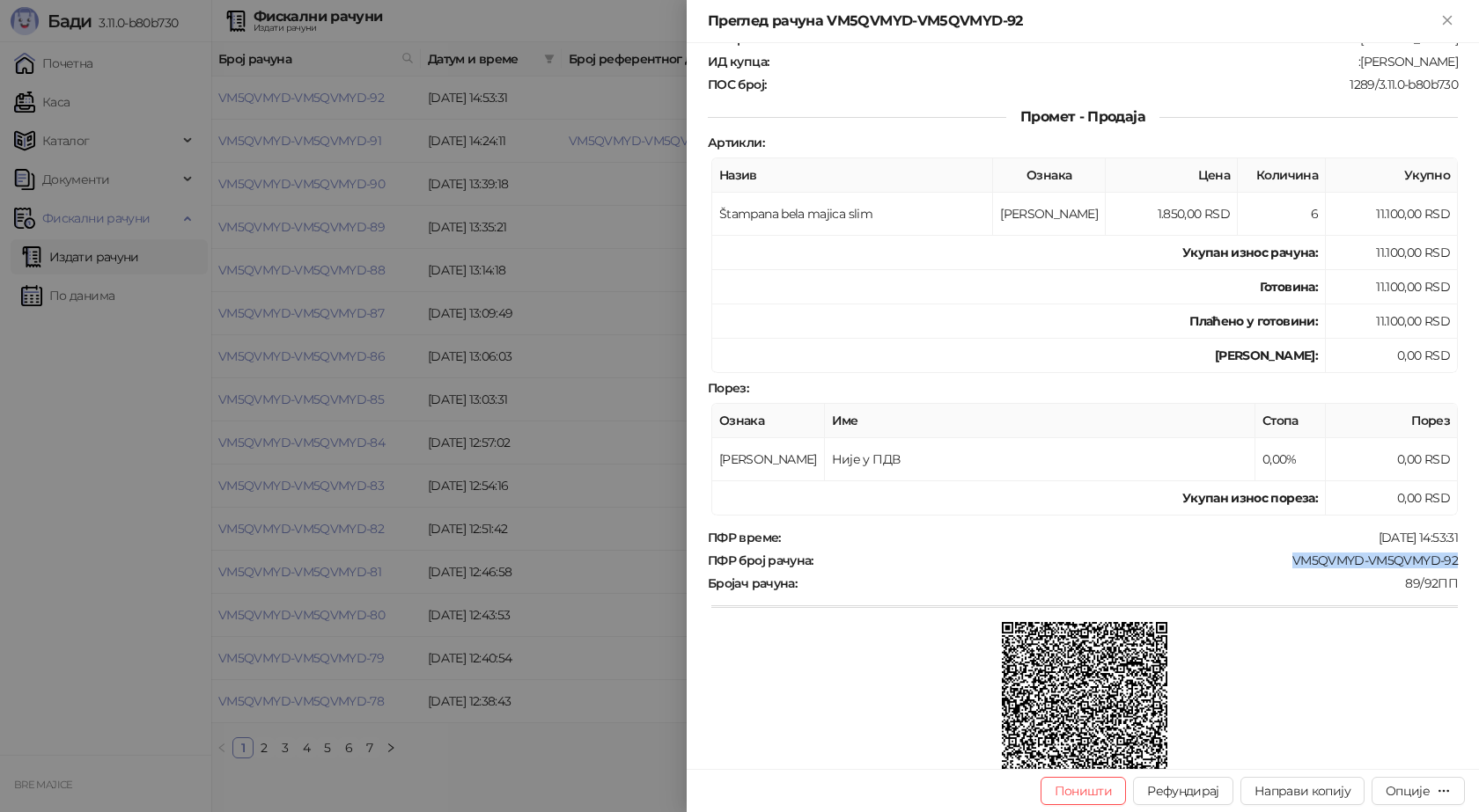
drag, startPoint x: 1453, startPoint y: 557, endPoint x: 1282, endPoint y: 556, distance: 171.0
click at [1282, 556] on div "Фискални рачун ПИБ : 115085843 Предузеће : BRE MAJICE Место продаје : 1371796-B…" at bounding box center [1082, 406] width 792 height 726
copy div "VM5QVMYD-VM5QVMYD-92"
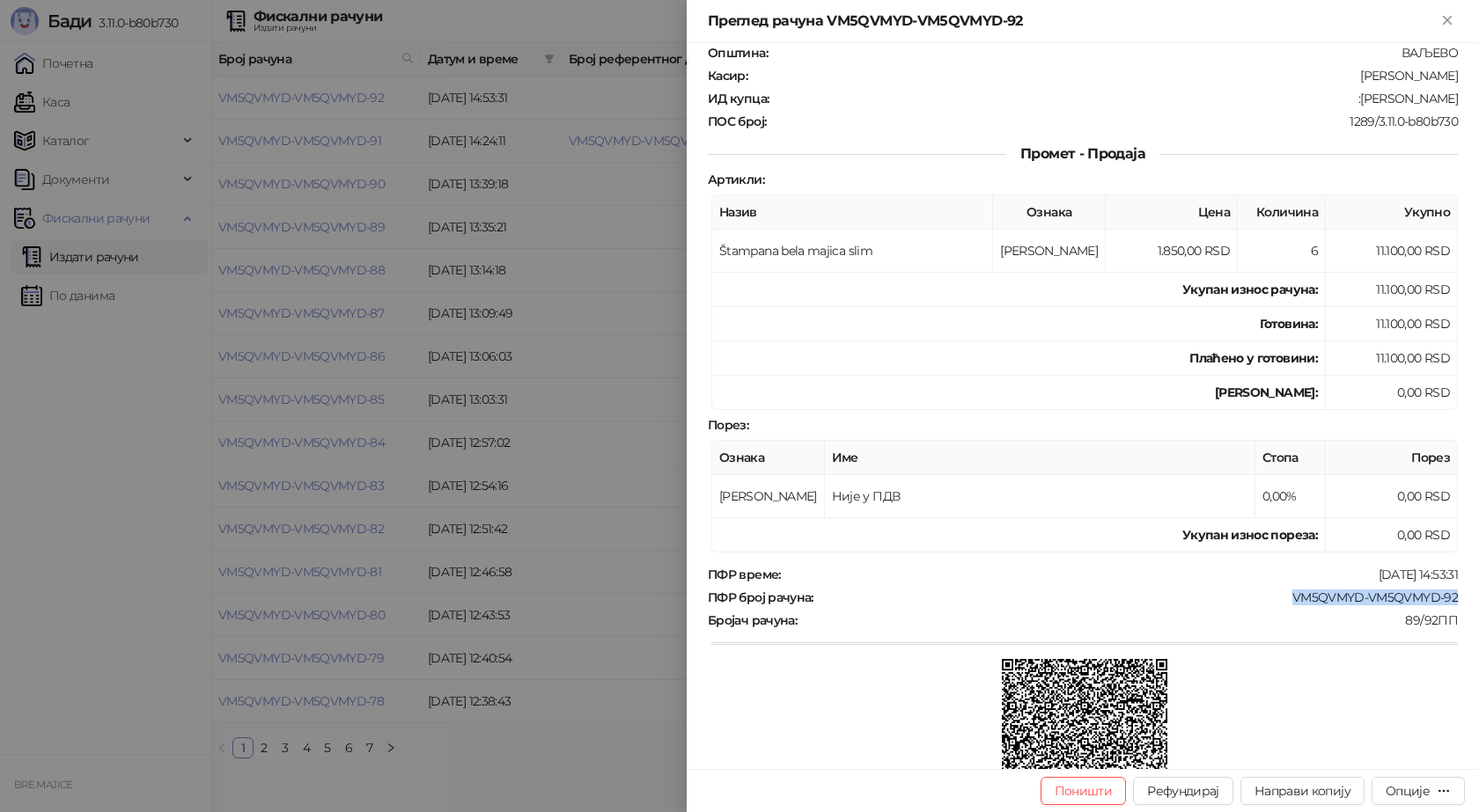
scroll to position [0, 0]
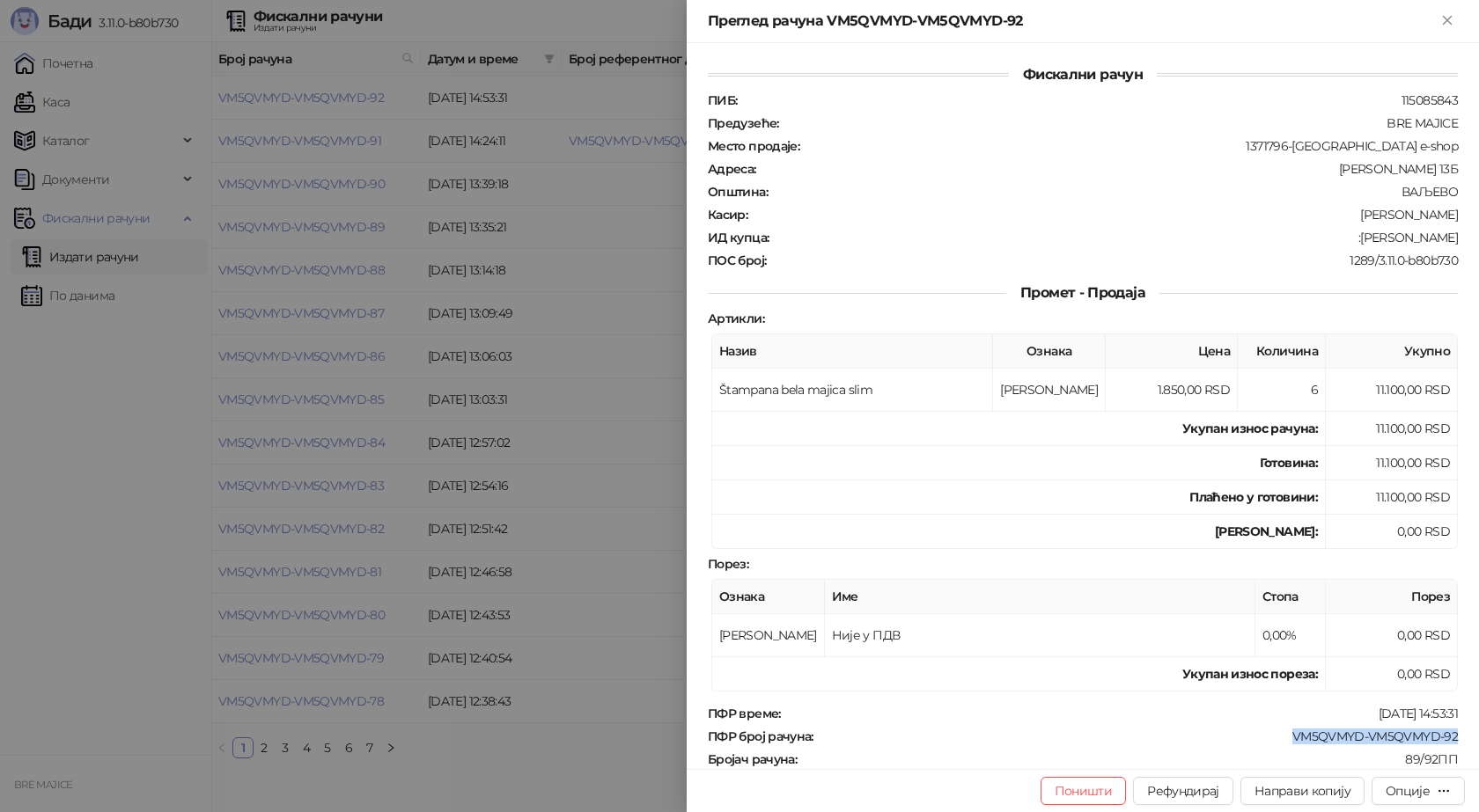
drag, startPoint x: 1354, startPoint y: 240, endPoint x: 1462, endPoint y: 239, distance: 108.0
click at [1462, 239] on div "Фискални рачун ПИБ : 115085843 Предузеће : BRE MAJICE Место продаје : 1371796-B…" at bounding box center [1082, 406] width 792 height 726
copy div "Ljubiša Živančev"
